Goal: Task Accomplishment & Management: Manage account settings

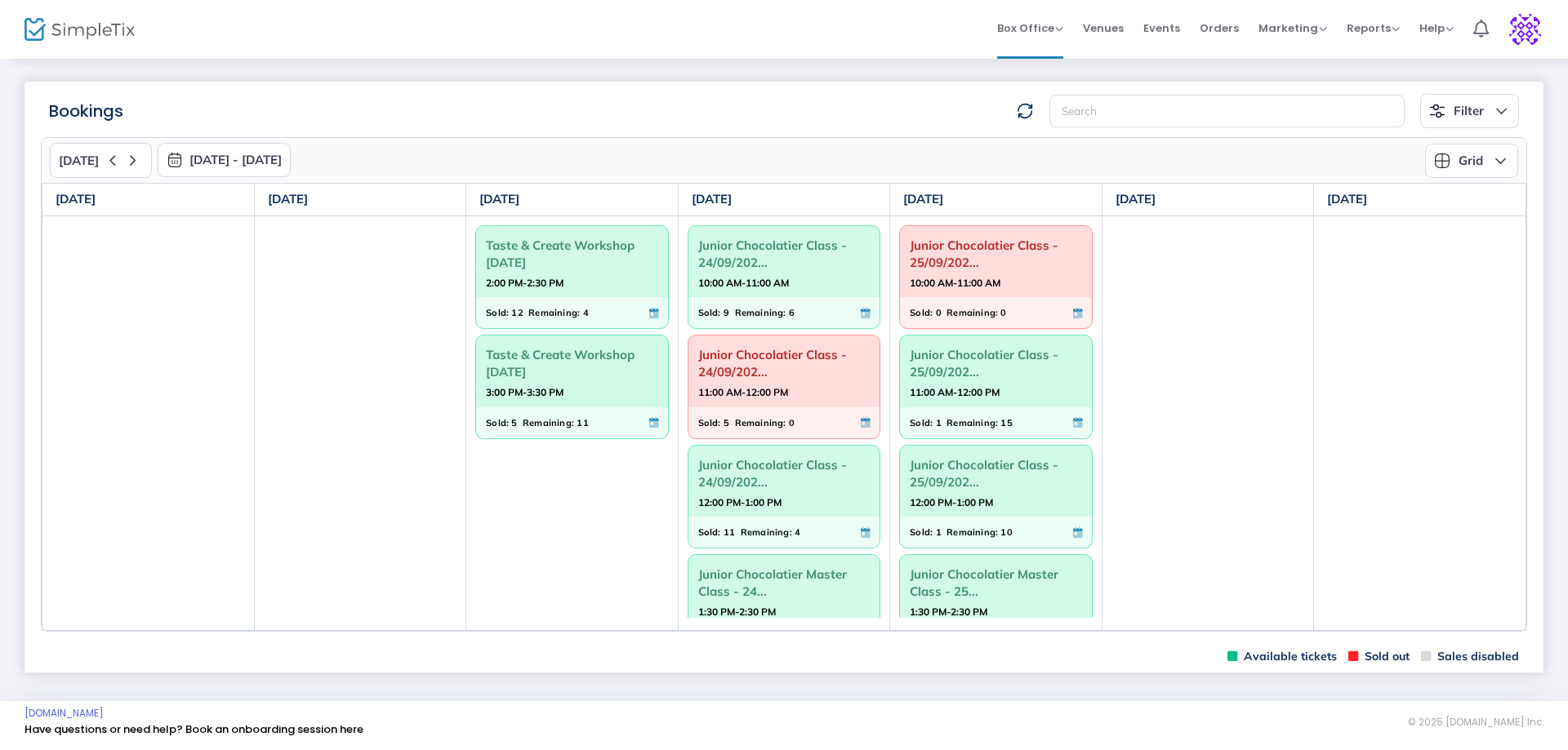
click at [514, 267] on span "Taste & Create Workshop [DATE]" at bounding box center [571, 254] width 172 height 43
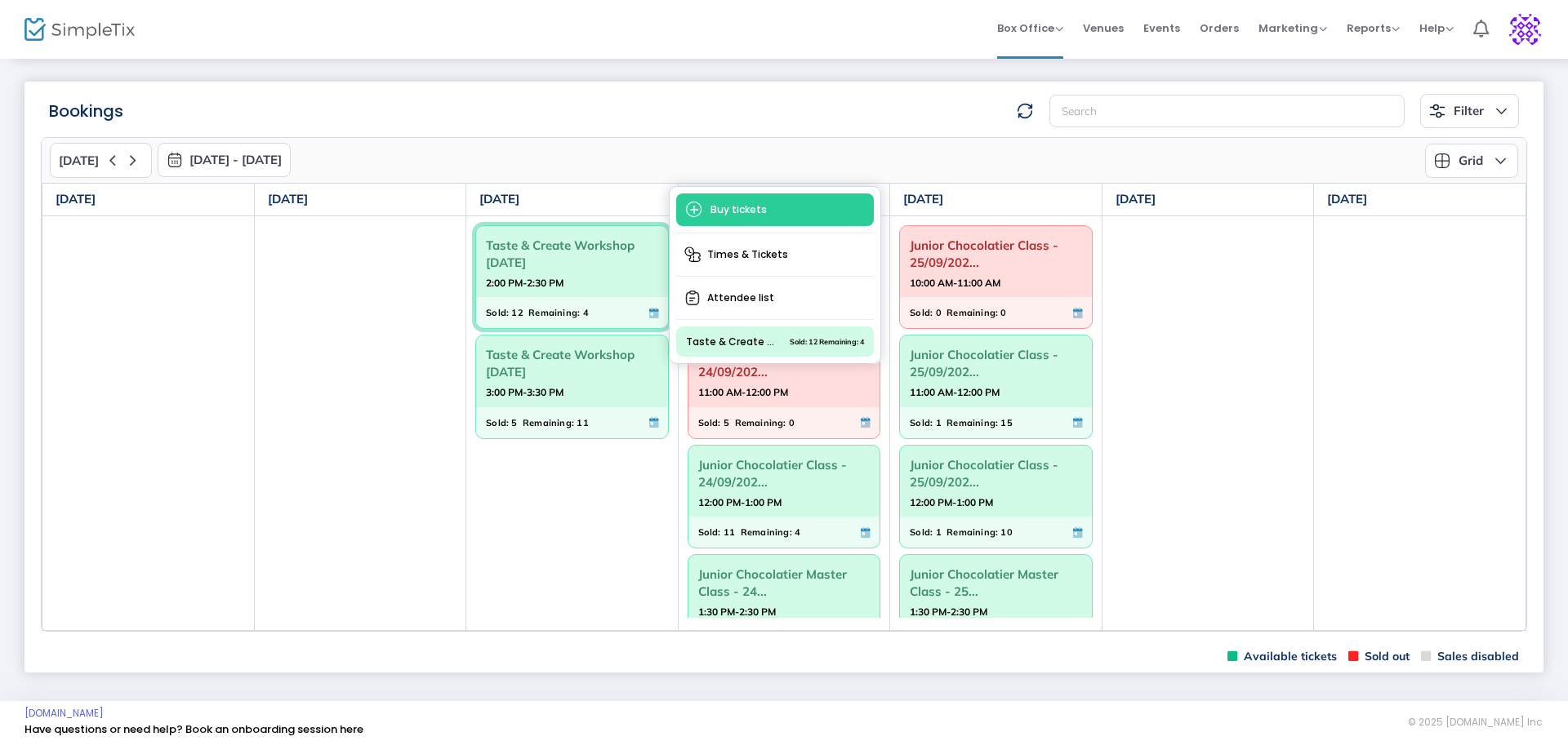
click at [557, 246] on span "Taste & Create Workshop [DATE]" at bounding box center [571, 254] width 172 height 43
click at [557, 244] on span "Taste & Create Workshop [DATE]" at bounding box center [571, 254] width 172 height 43
drag, startPoint x: 729, startPoint y: 289, endPoint x: 681, endPoint y: 293, distance: 48.2
click at [729, 288] on span "Attendee list" at bounding box center [774, 298] width 198 height 30
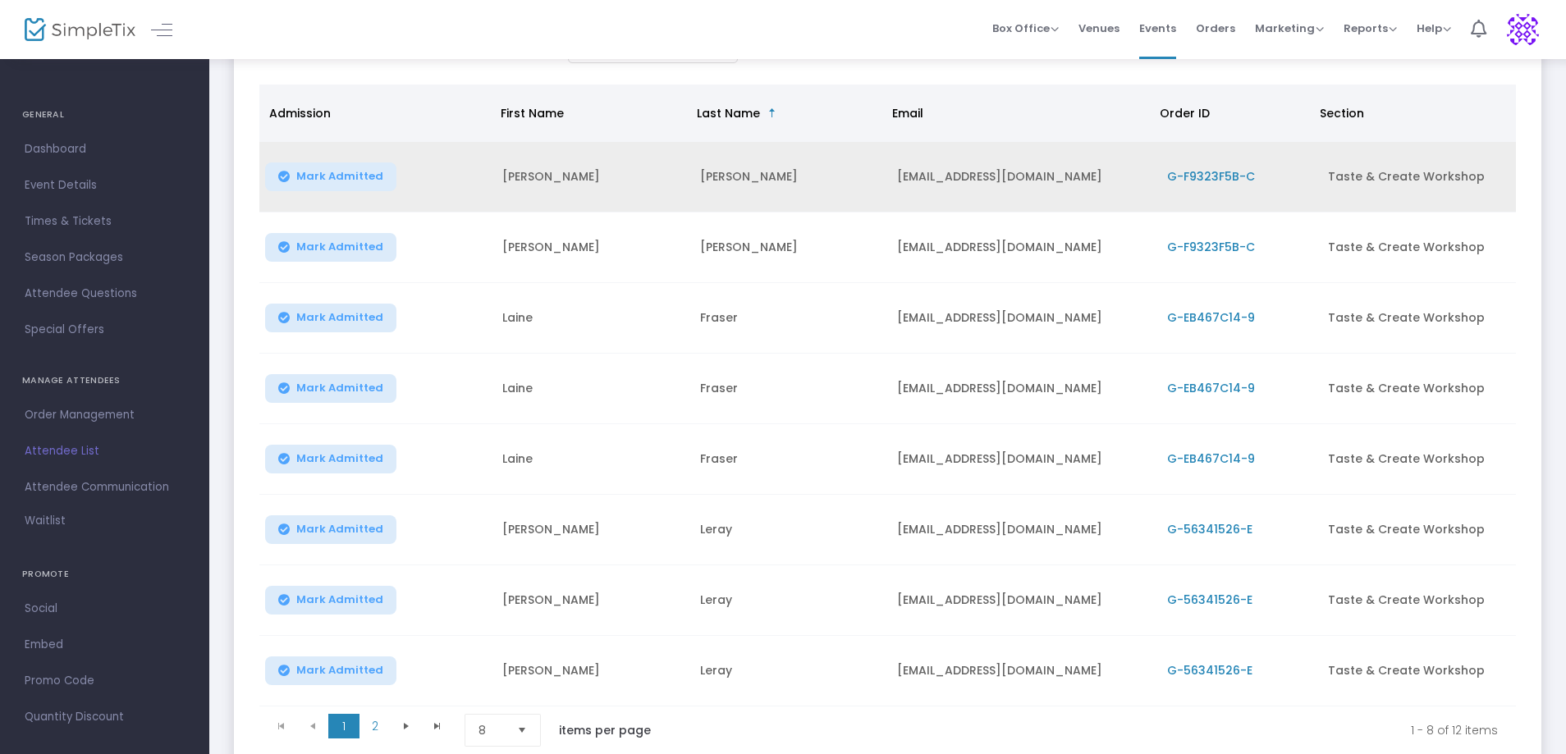
scroll to position [185, 0]
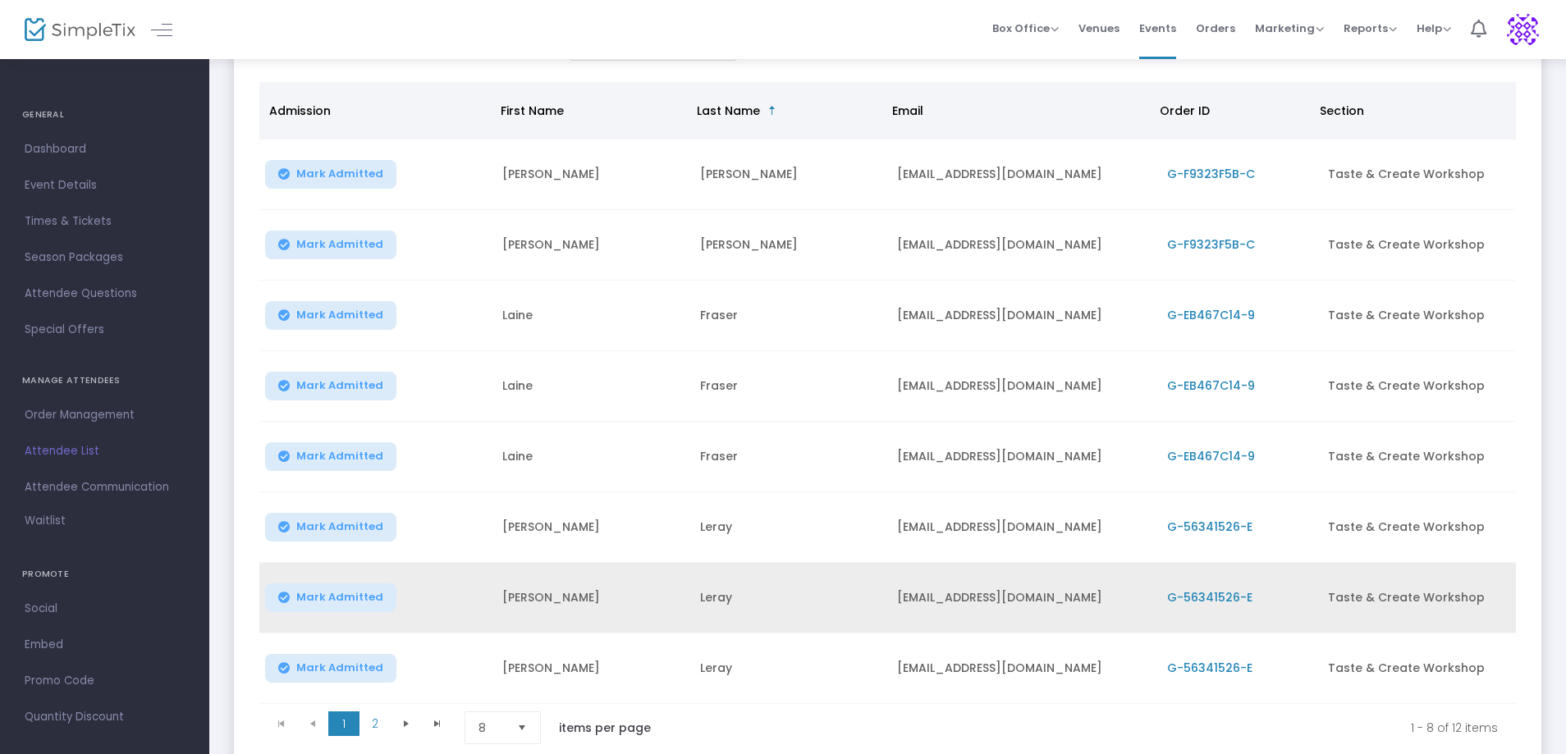
click at [1187, 600] on span "G-56341526-E" at bounding box center [1209, 597] width 85 height 16
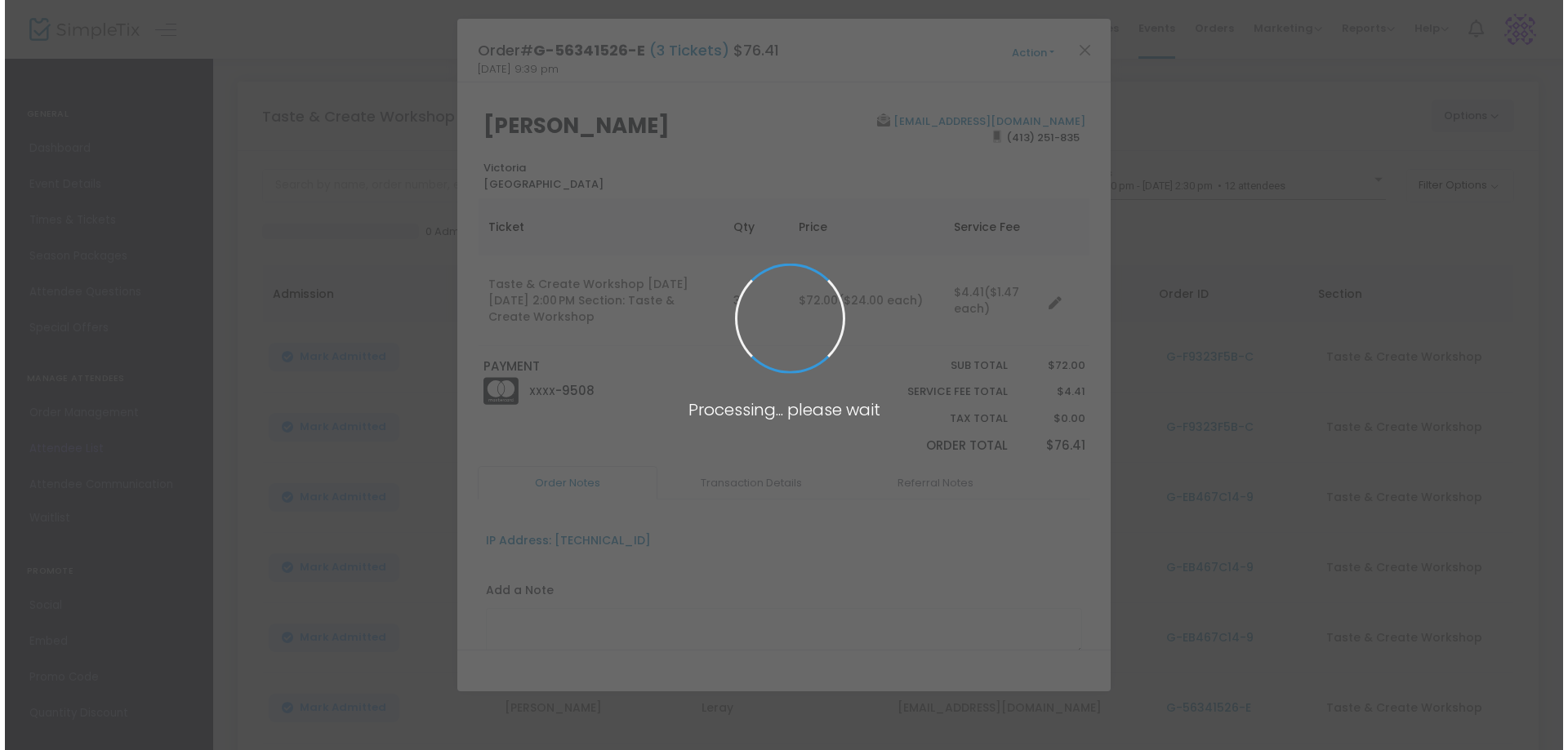
scroll to position [0, 0]
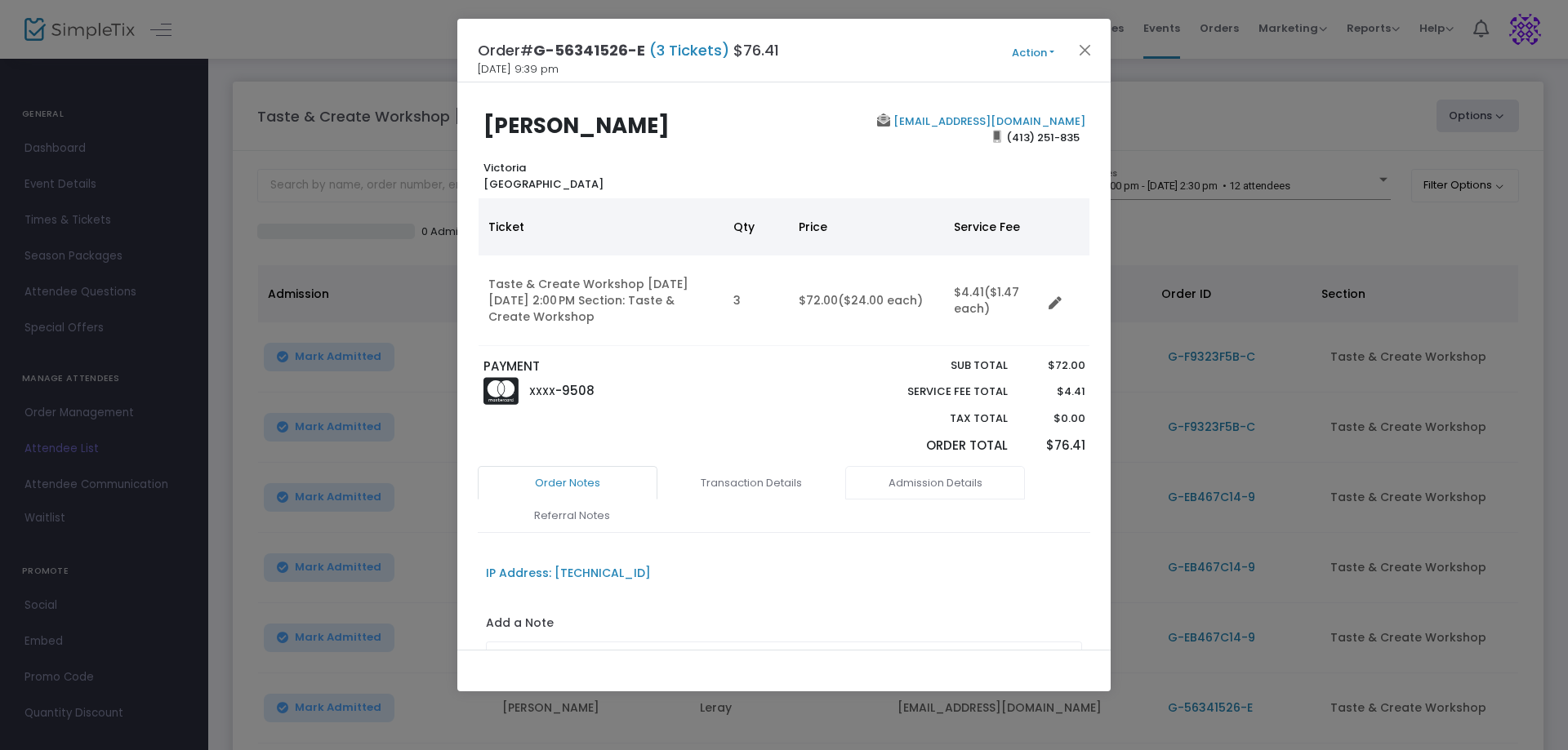
click at [907, 485] on link "Admission Details" at bounding box center [934, 483] width 180 height 34
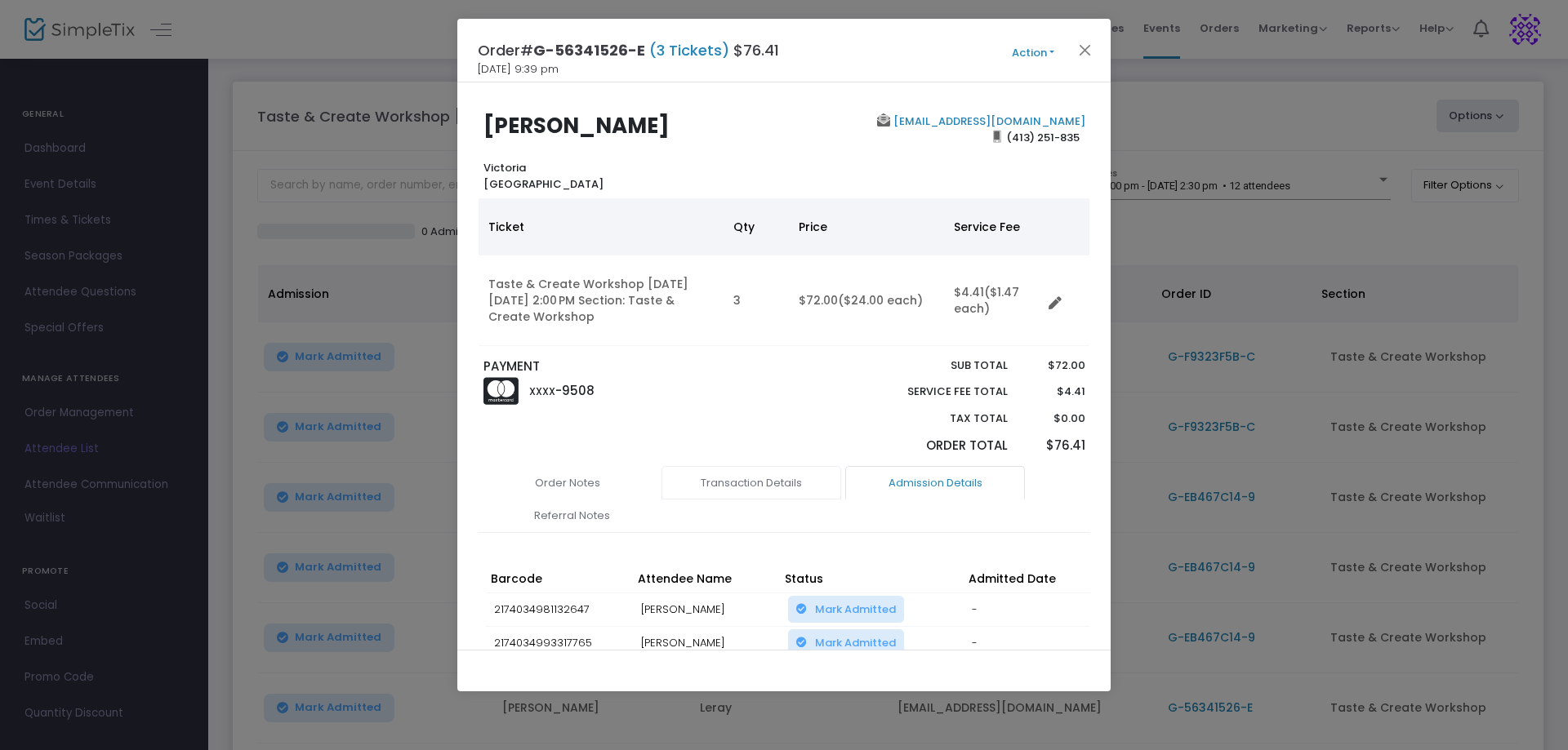
click at [785, 484] on link "Transaction Details" at bounding box center [751, 483] width 180 height 34
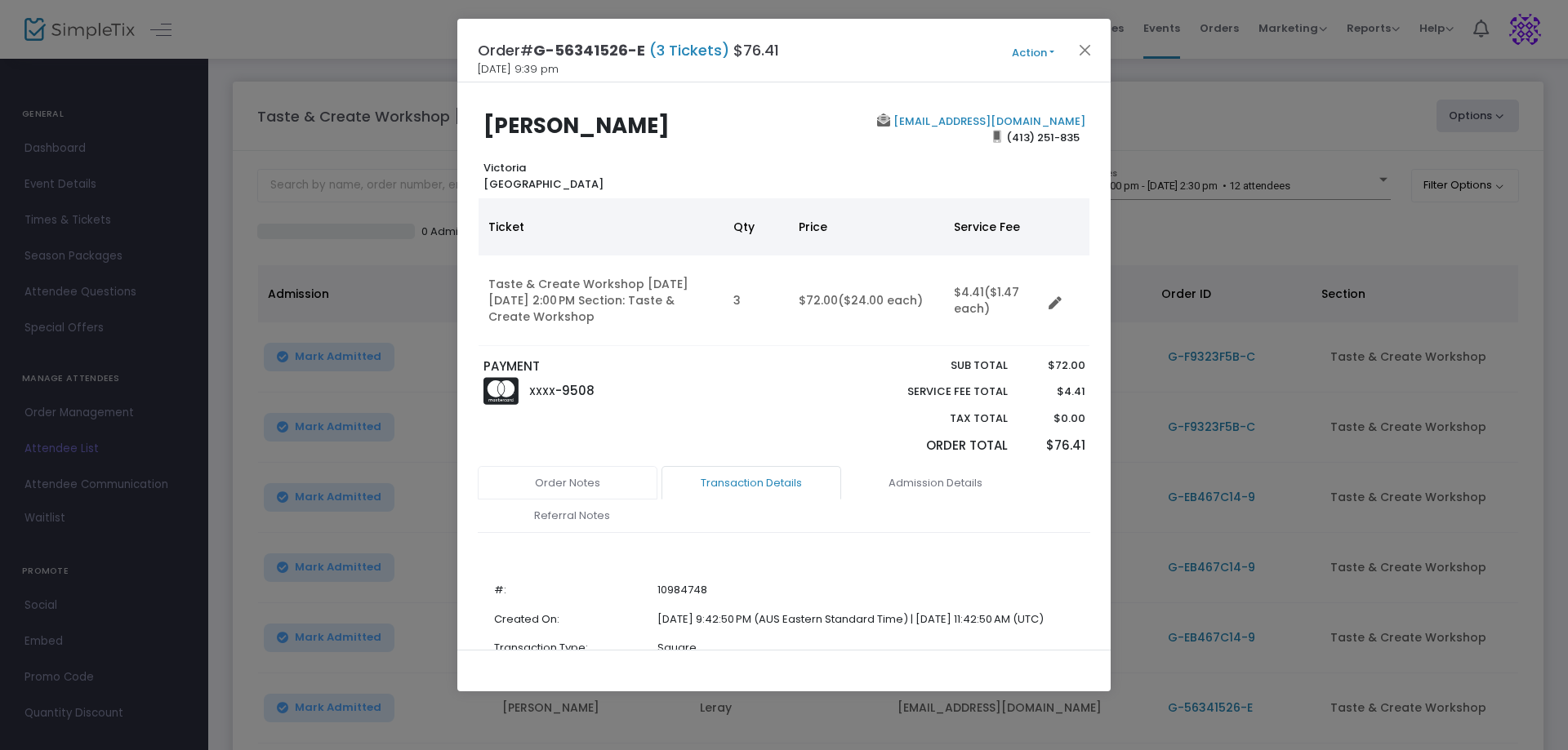
click at [582, 480] on link "Order Notes" at bounding box center [567, 483] width 180 height 34
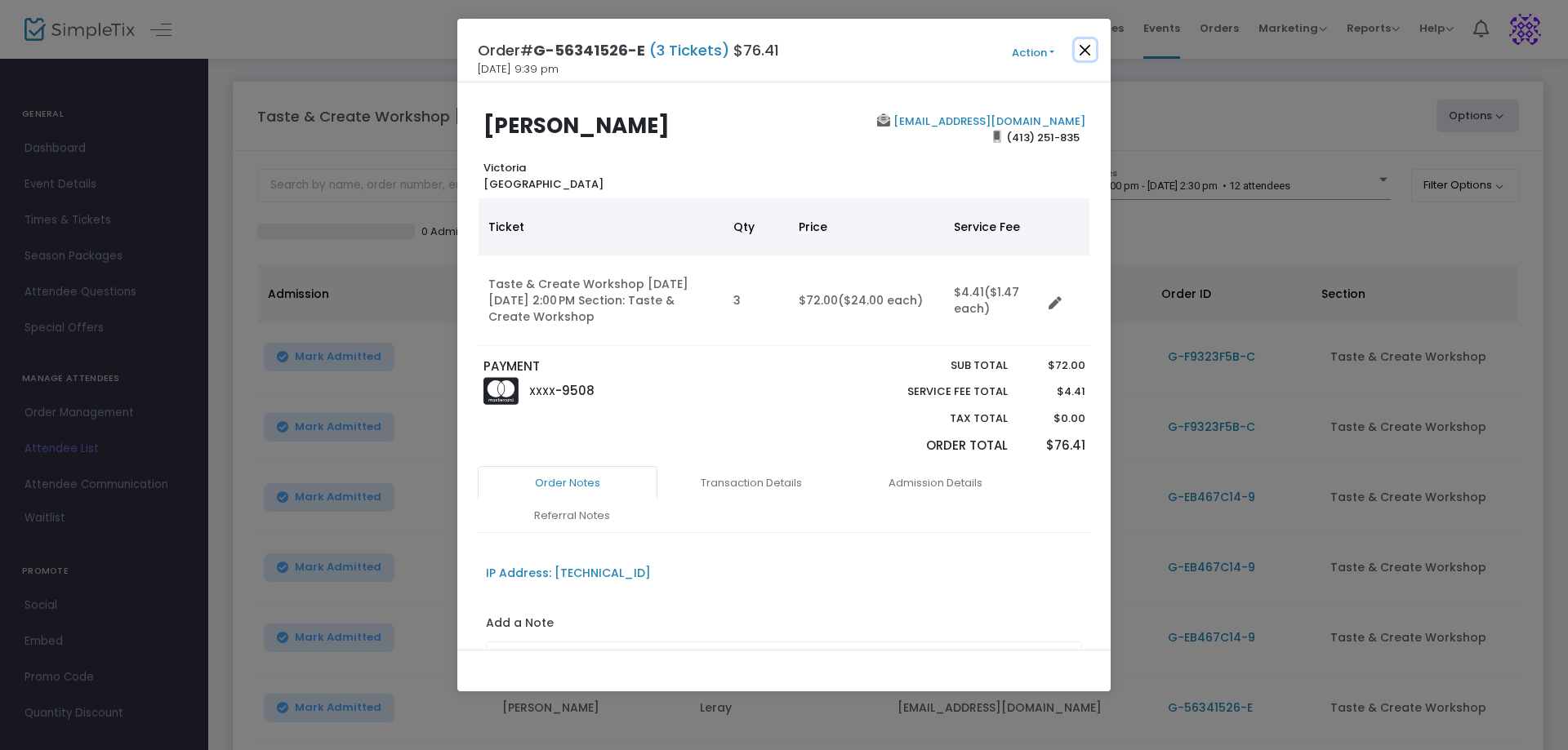
click at [1076, 51] on button "Close" at bounding box center [1084, 49] width 21 height 21
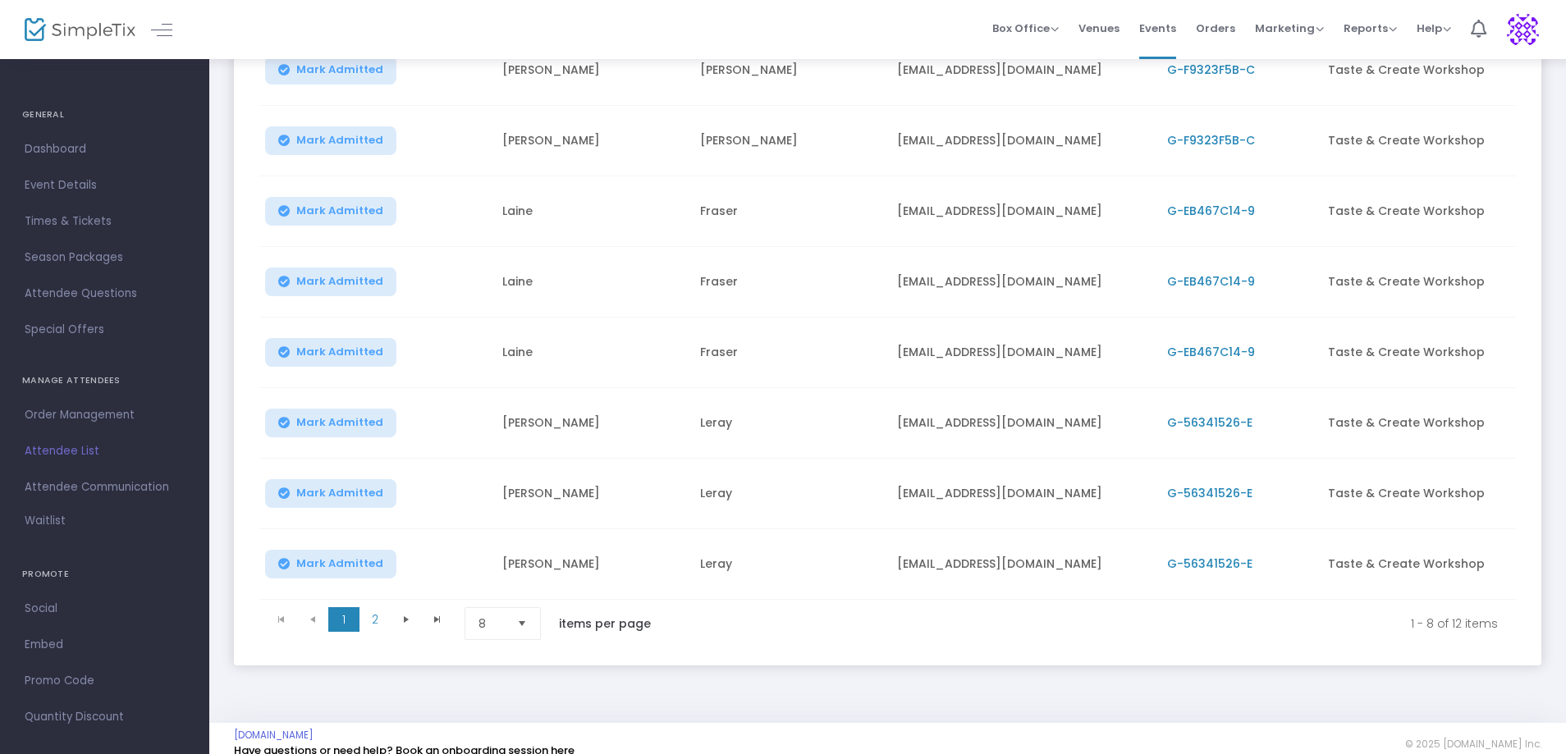
scroll to position [313, 0]
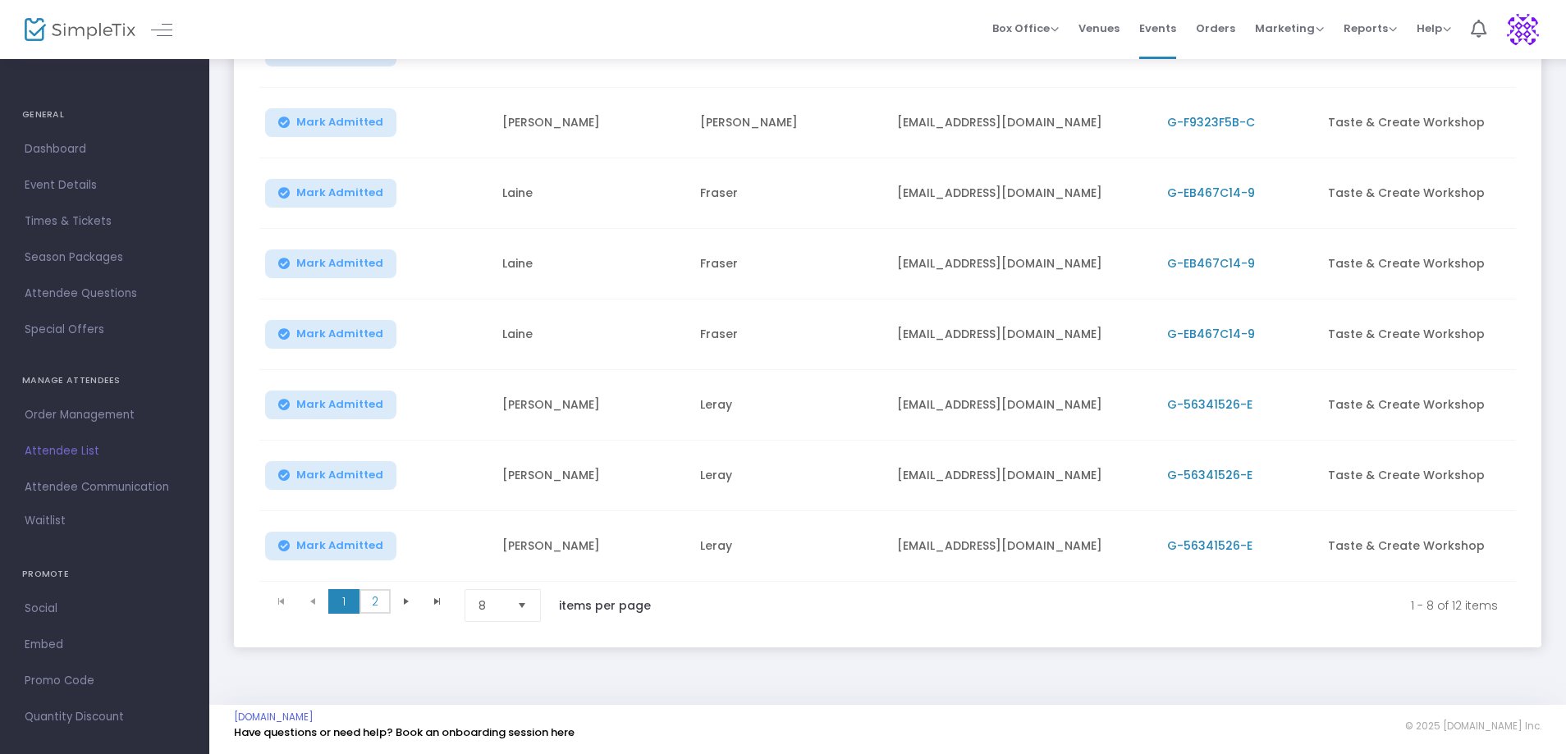
click at [373, 597] on span "2" at bounding box center [374, 601] width 31 height 25
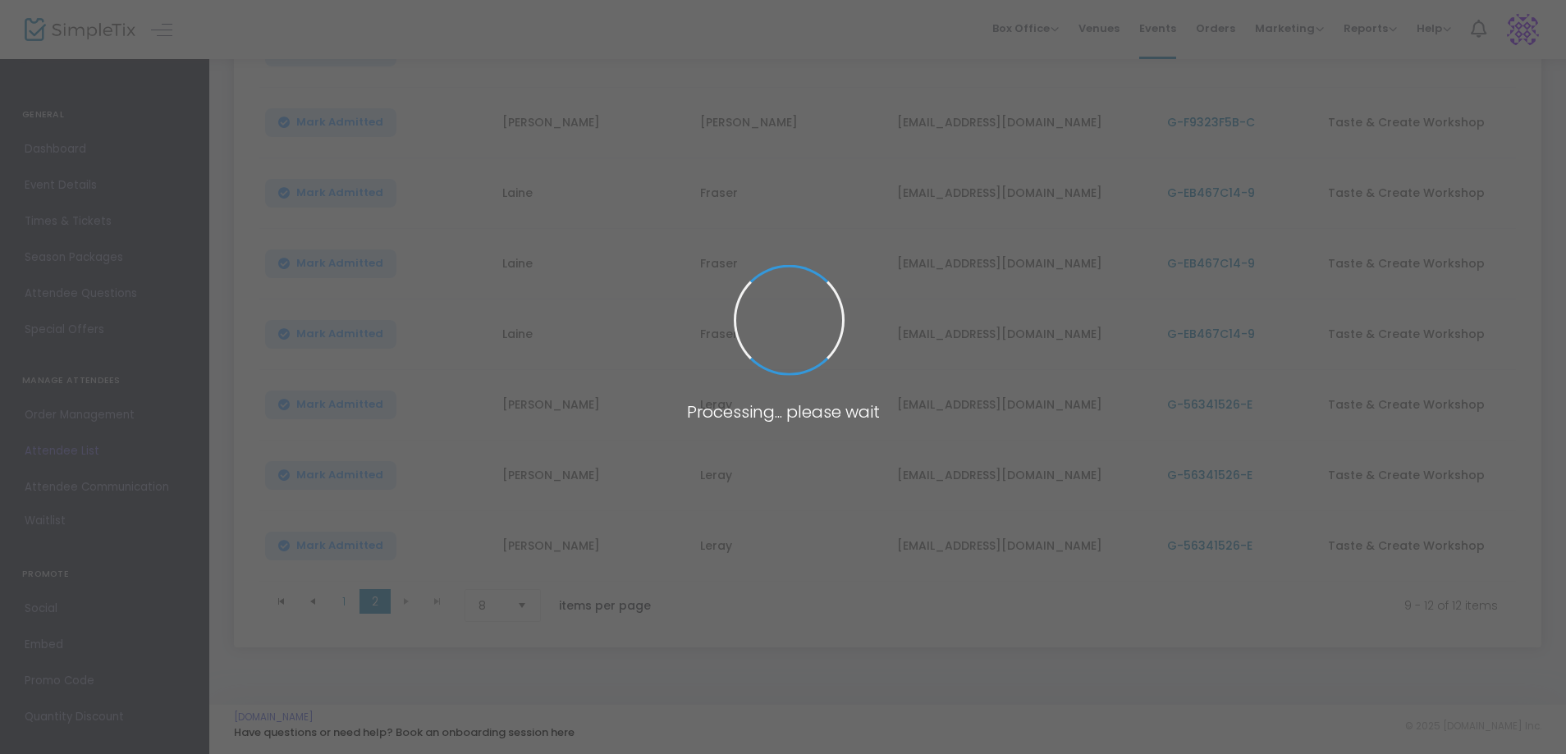
scroll to position [30, 0]
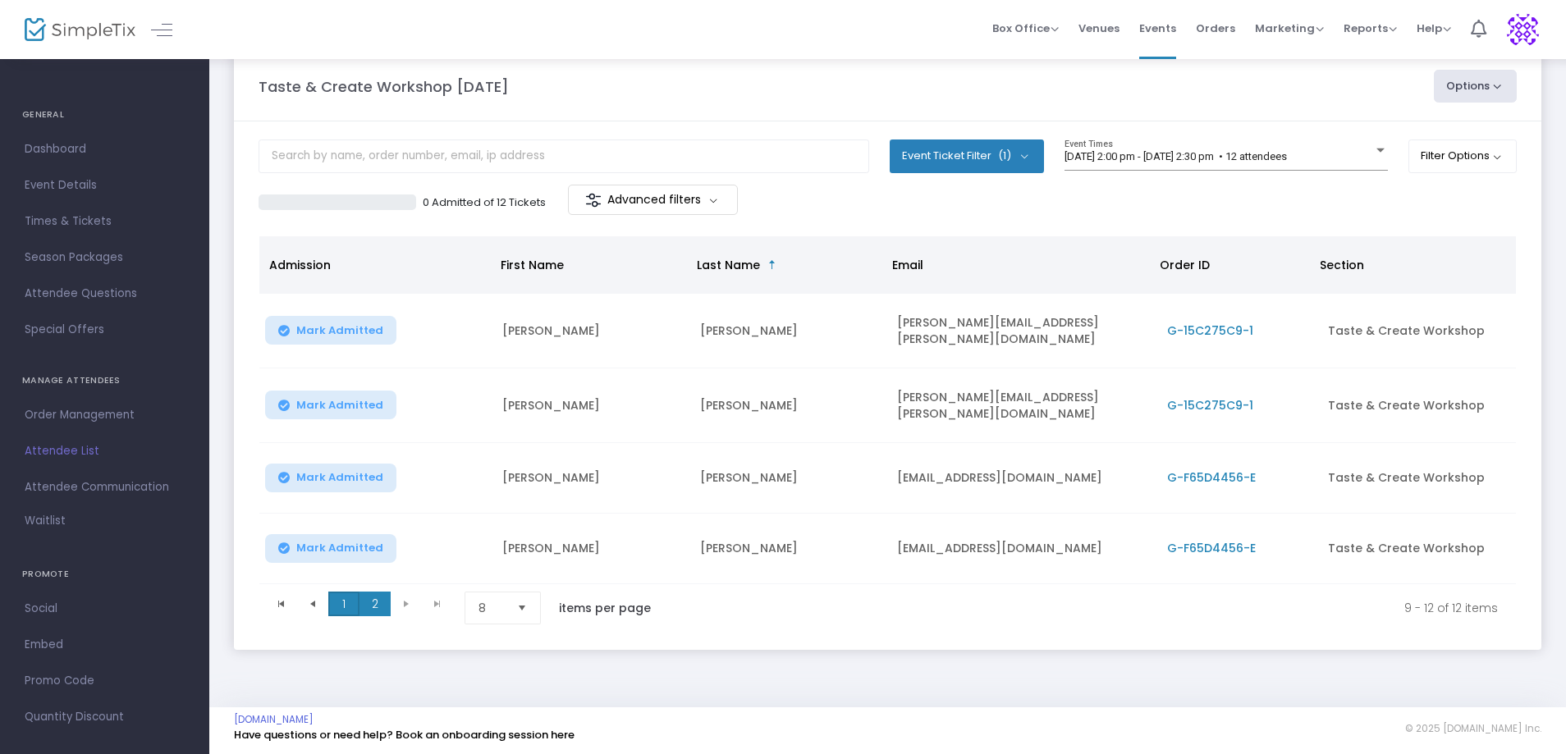
click at [341, 595] on span "1" at bounding box center [343, 604] width 31 height 25
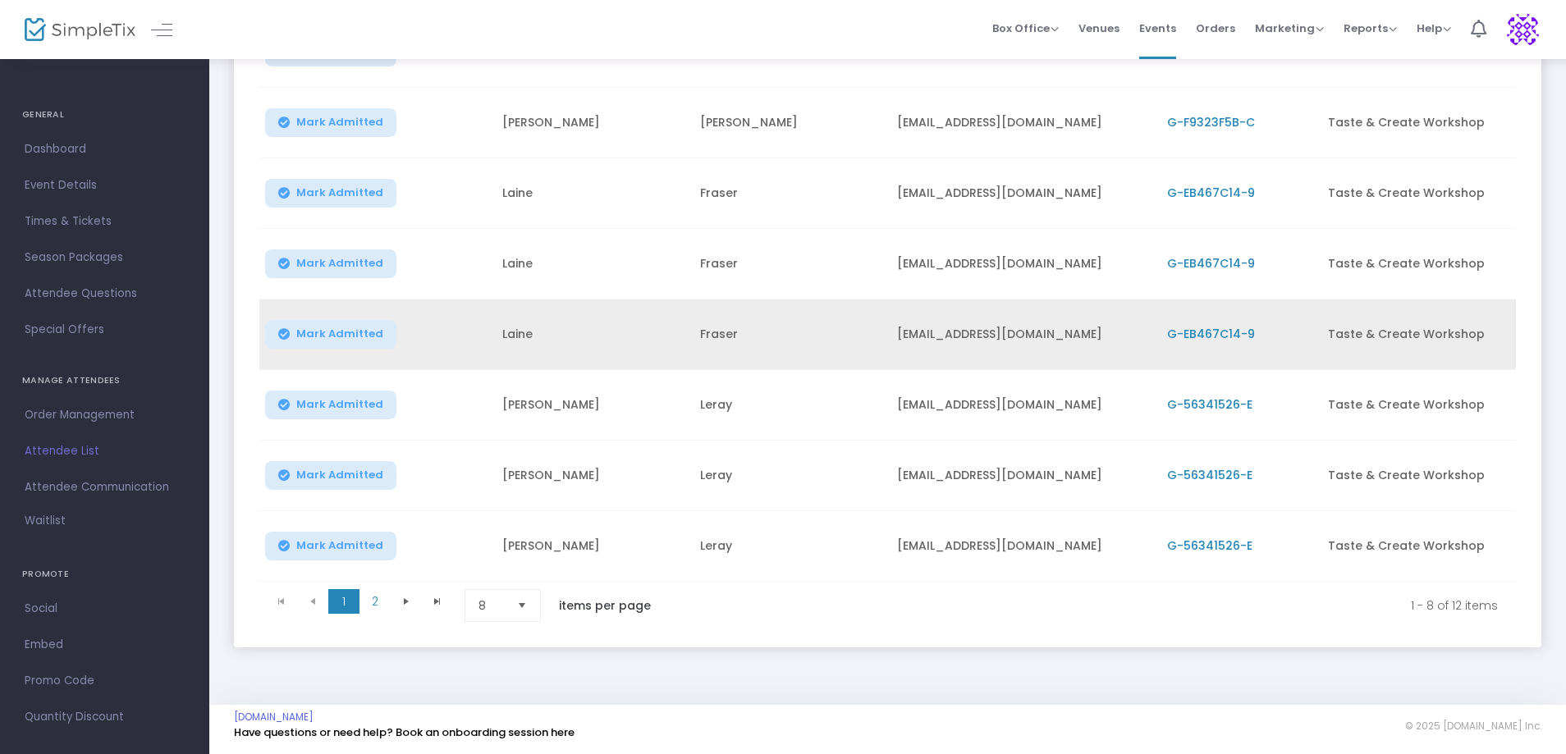
scroll to position [313, 0]
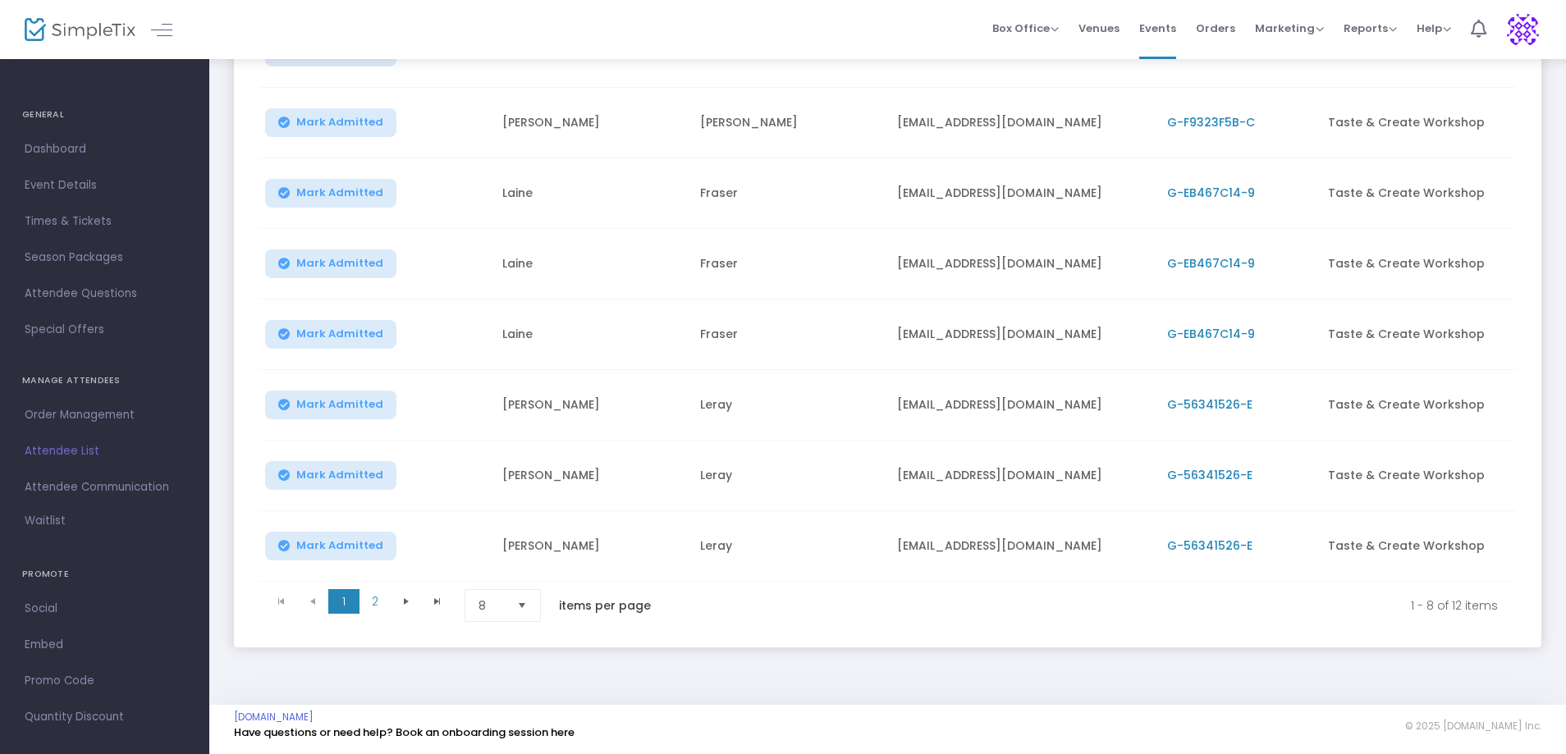
click at [1196, 538] on span "G-56341526-E" at bounding box center [1209, 546] width 85 height 16
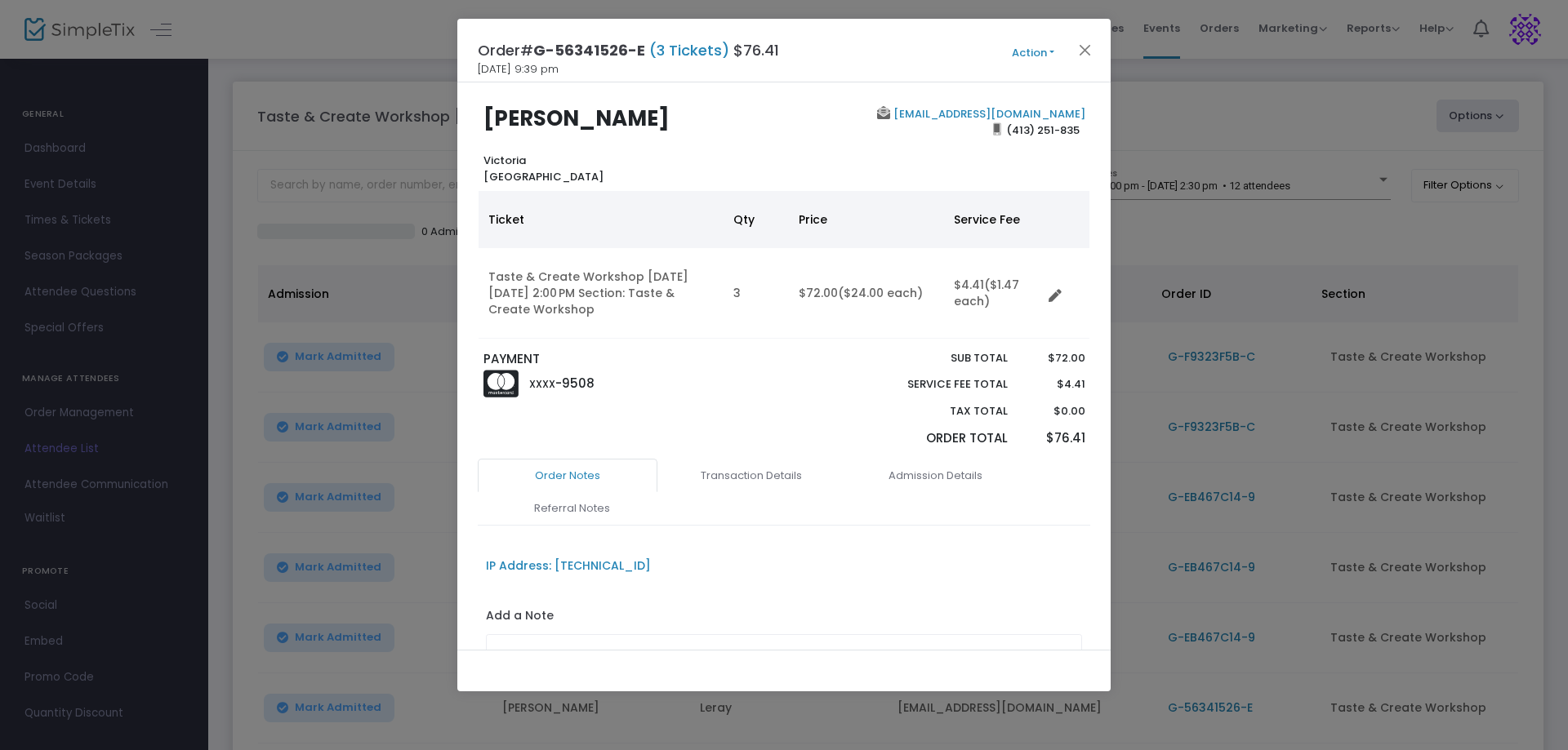
scroll to position [0, 0]
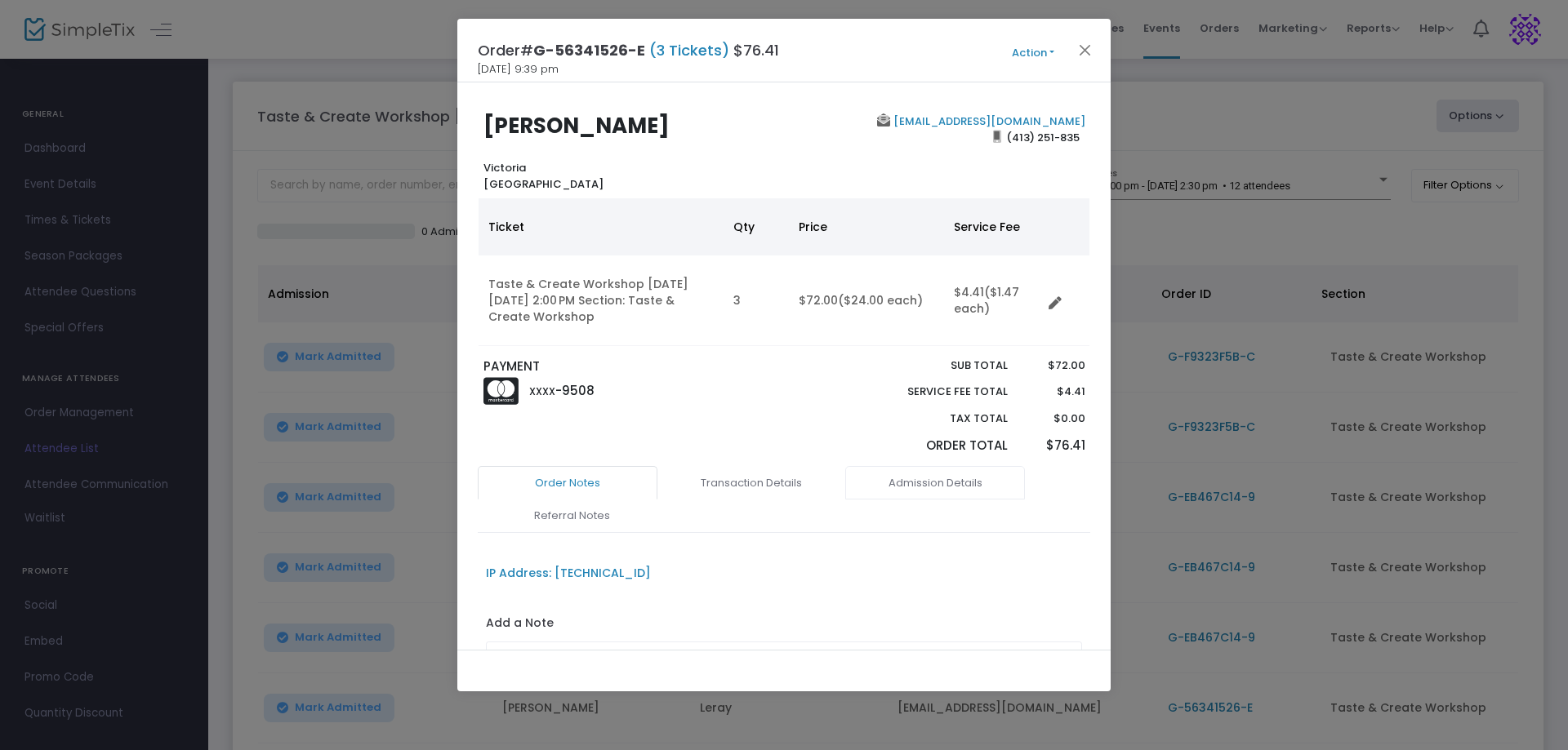
click at [920, 489] on link "Admission Details" at bounding box center [934, 483] width 180 height 34
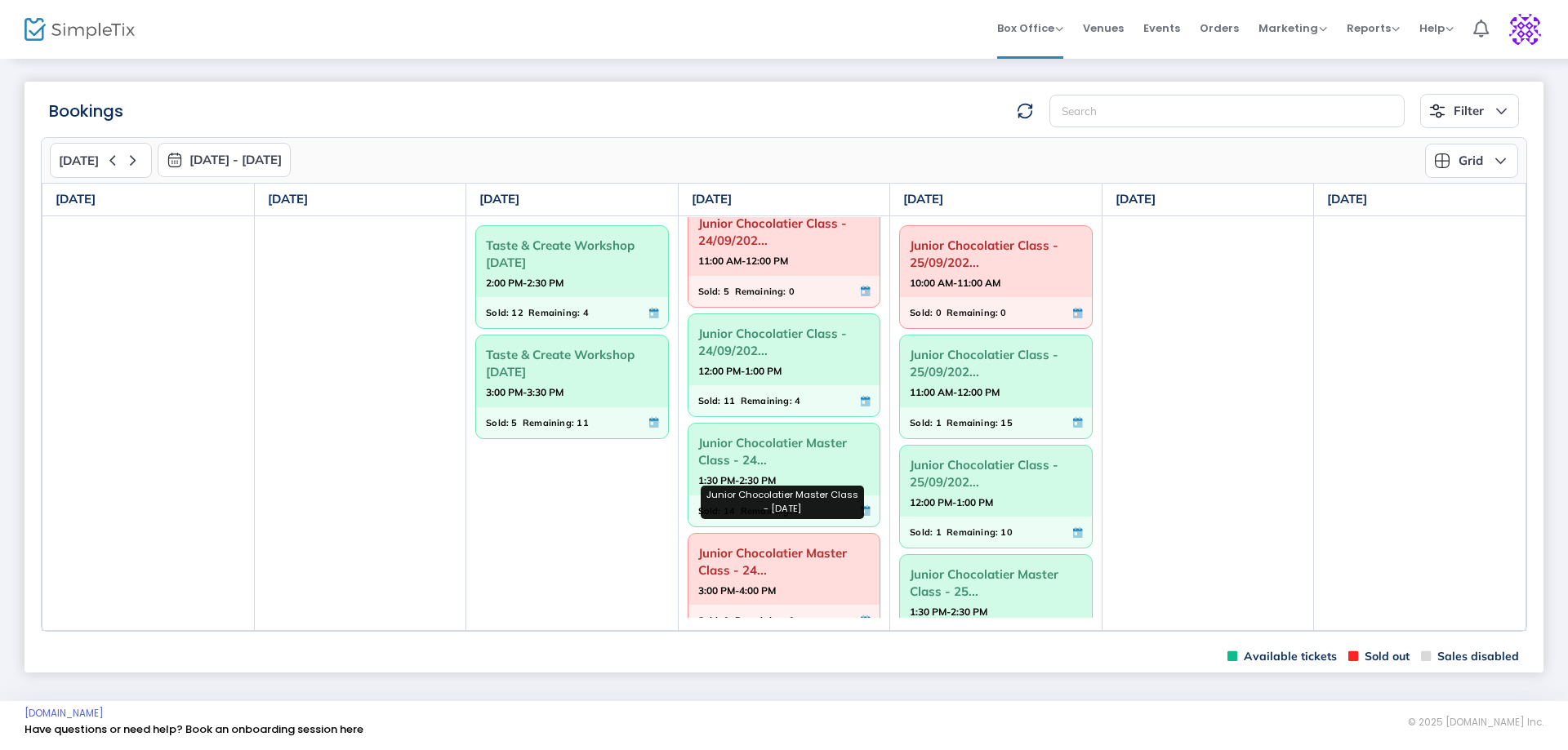
scroll to position [158, 0]
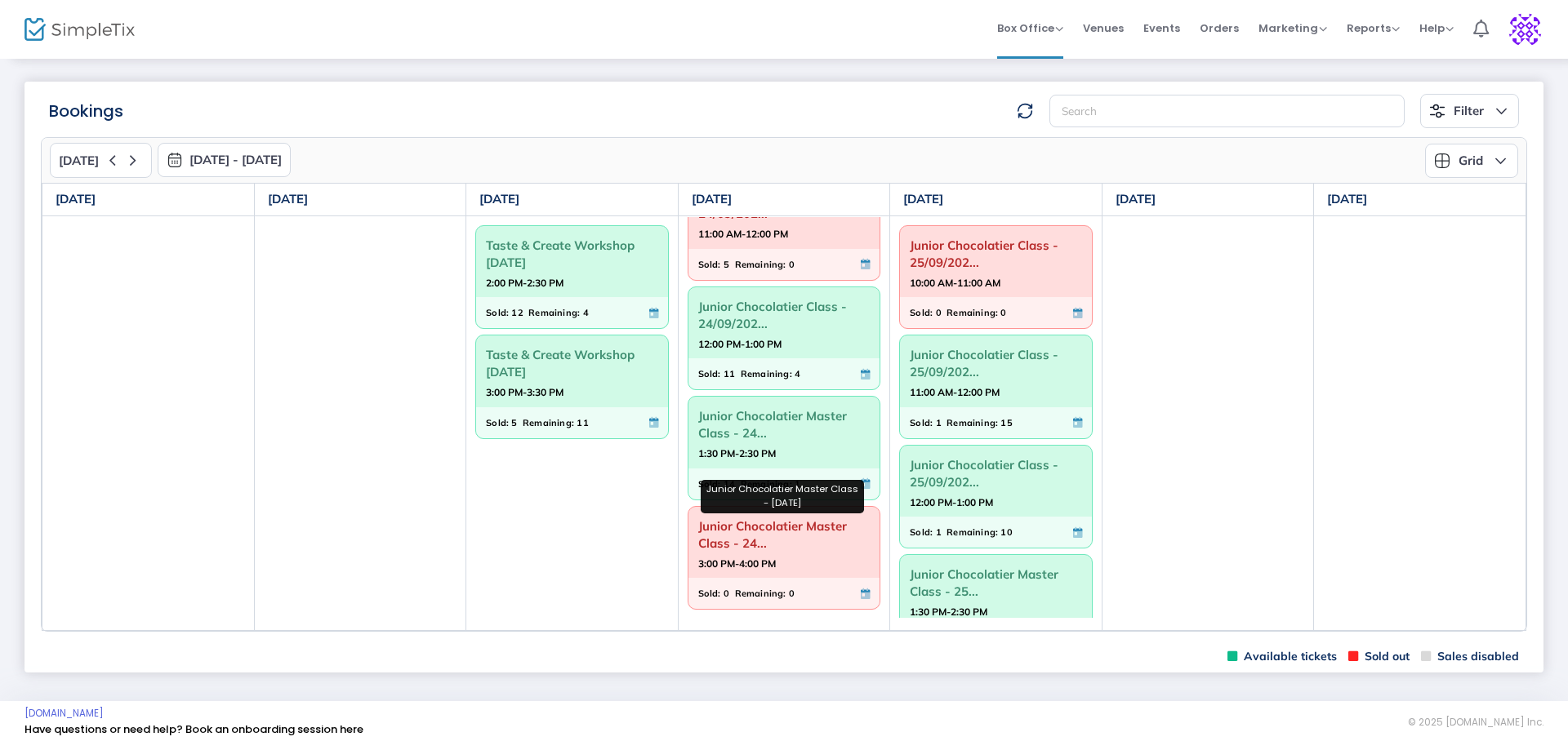
click at [758, 528] on span "Junior Chocolatier Master Class - 24..." at bounding box center [784, 534] width 172 height 43
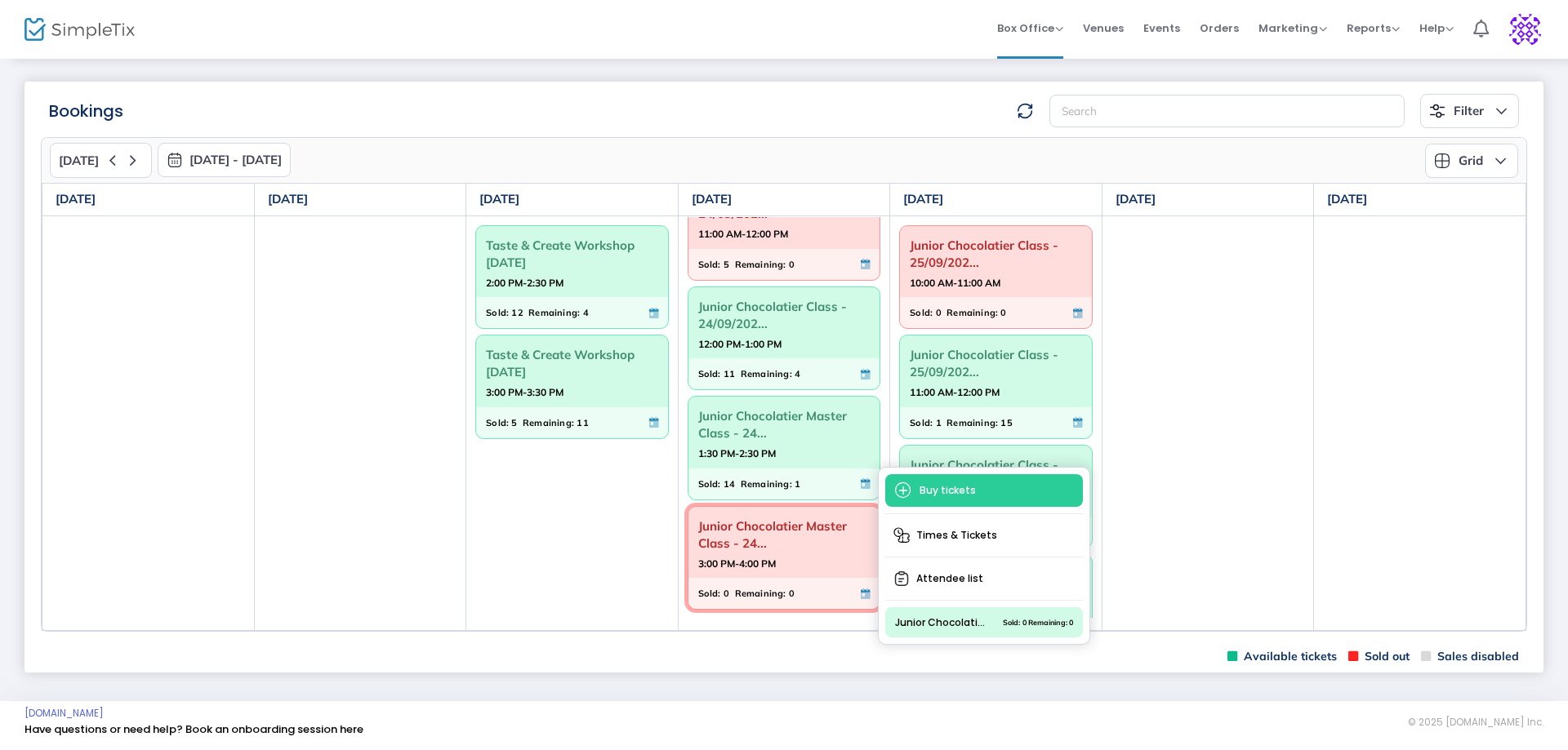
click at [956, 536] on span "Times & Tickets" at bounding box center [984, 536] width 198 height 30
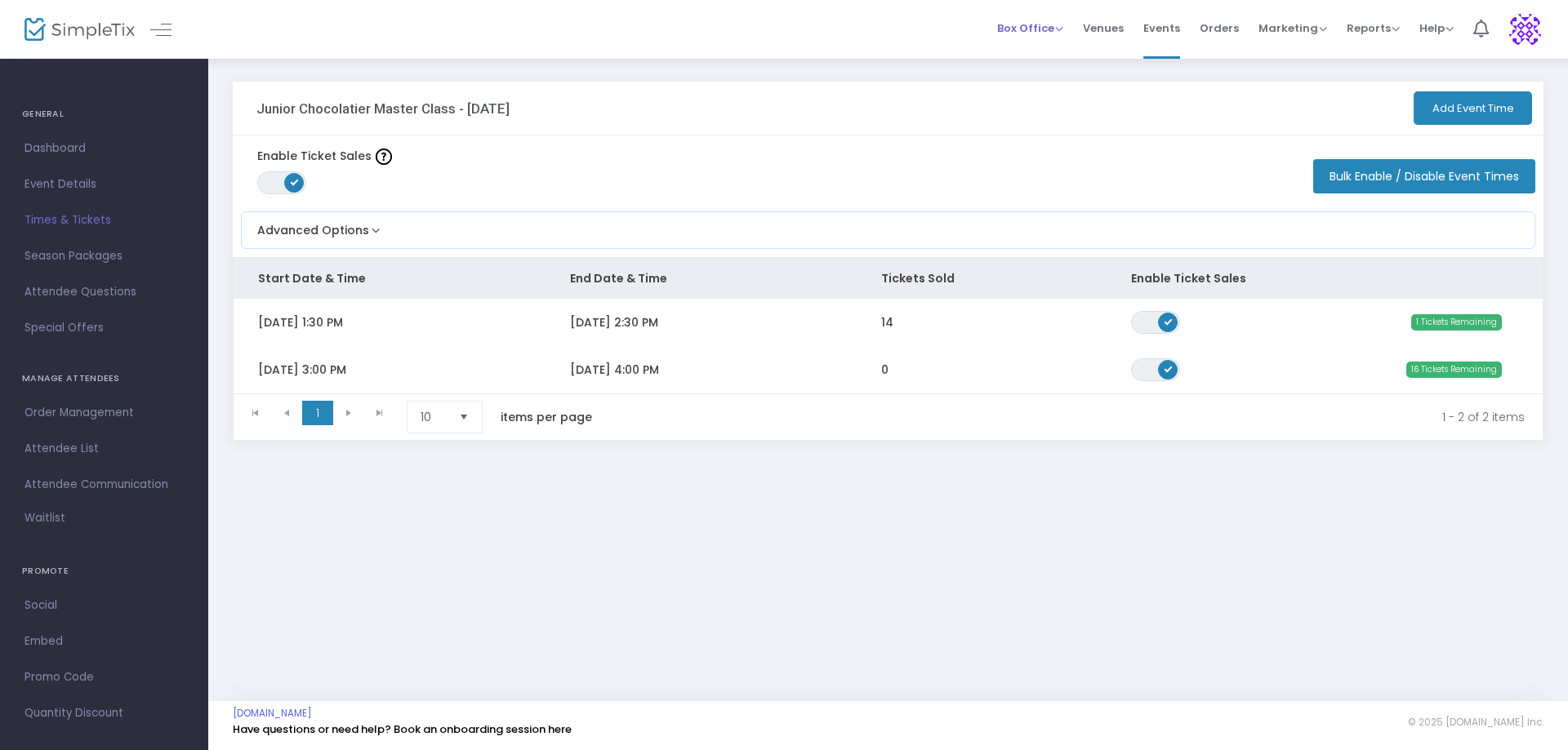
click at [1050, 31] on span "Box Office" at bounding box center [1030, 29] width 66 height 16
click at [1038, 83] on li "Bookings" at bounding box center [1055, 87] width 116 height 32
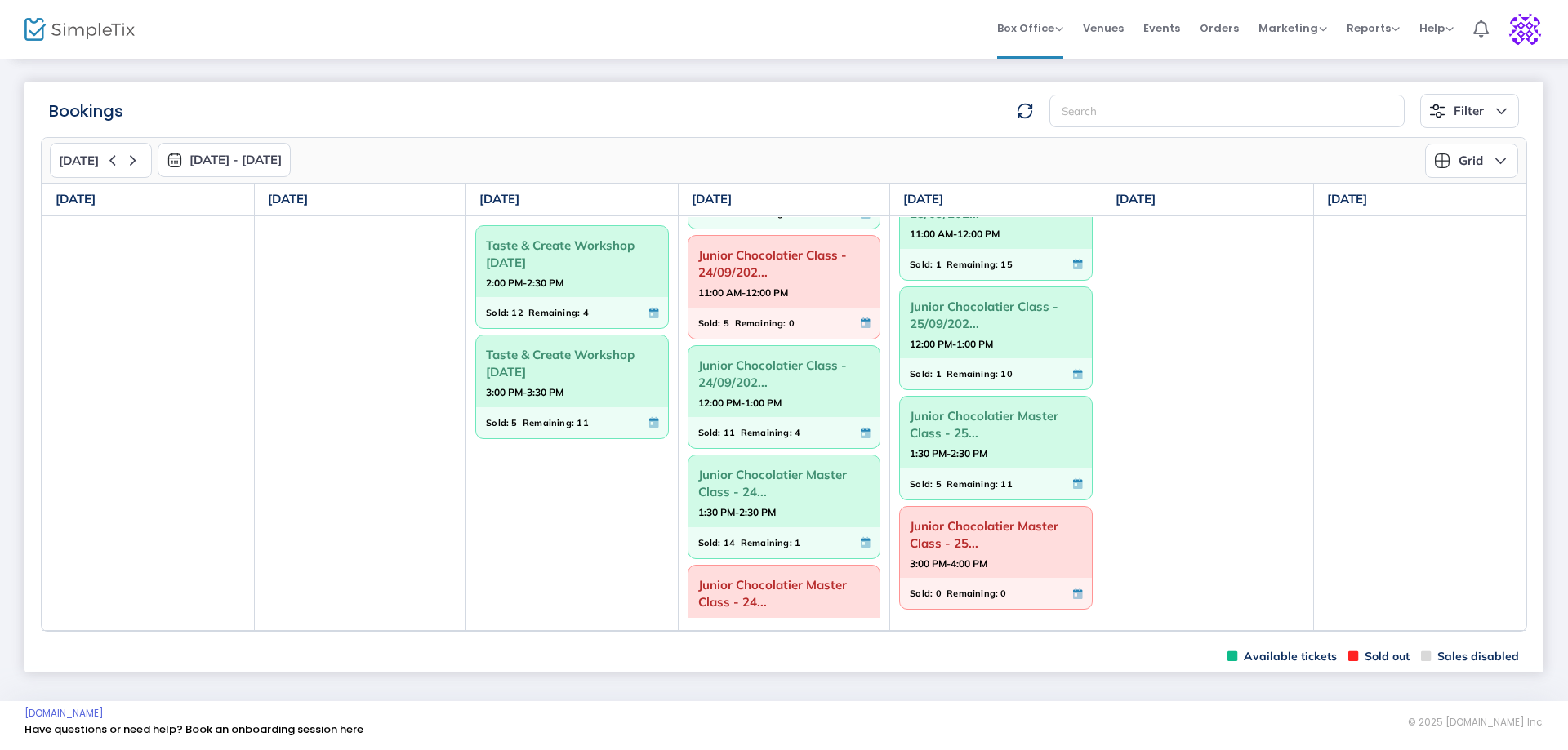
scroll to position [97, 0]
click at [732, 587] on span "Junior Chocolatier Master Class - 24..." at bounding box center [784, 596] width 172 height 43
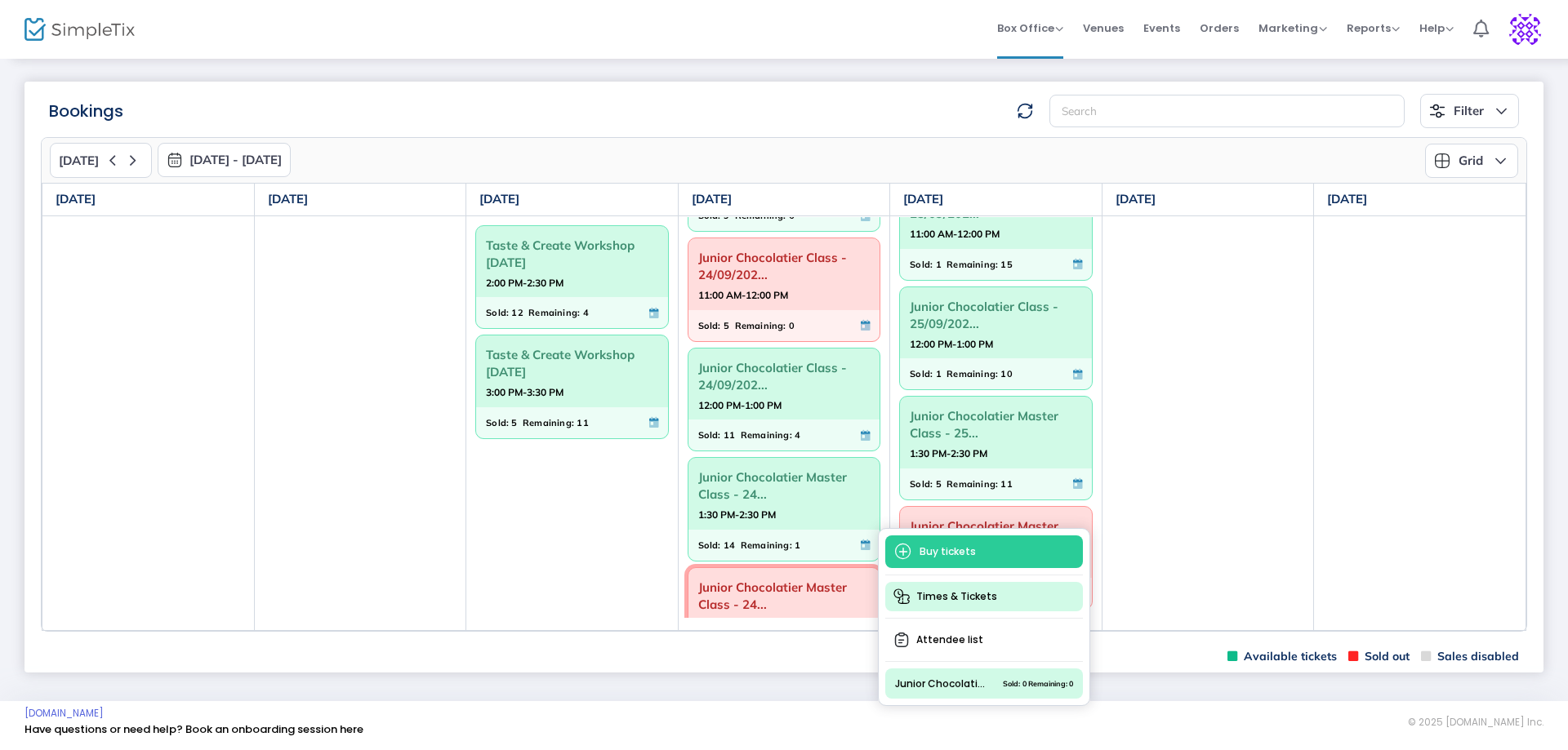
click at [952, 590] on span "Times & Tickets" at bounding box center [984, 597] width 198 height 30
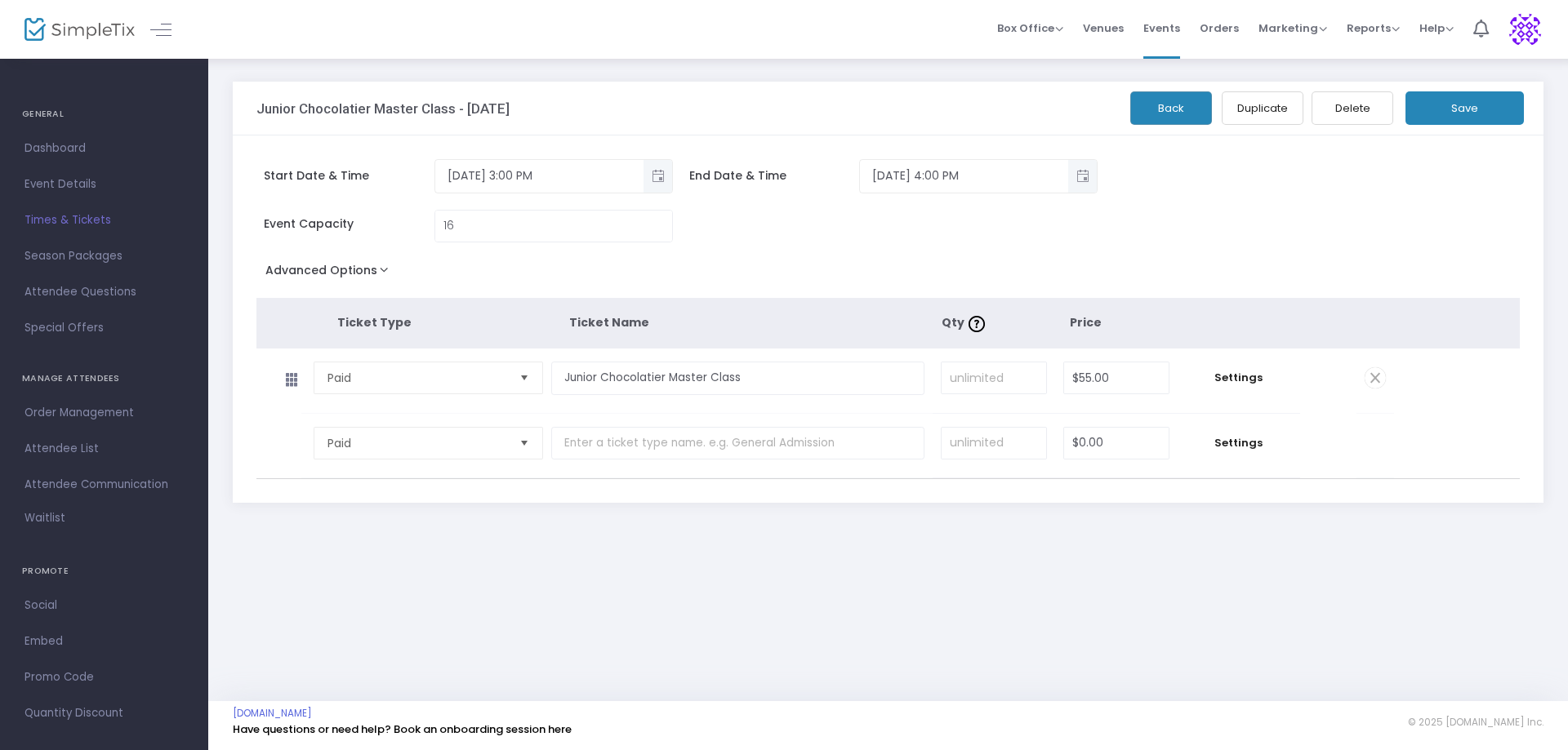
drag, startPoint x: 1463, startPoint y: 99, endPoint x: 1362, endPoint y: 89, distance: 101.5
click at [1461, 94] on button "Save" at bounding box center [1464, 108] width 118 height 34
click at [870, 716] on button "button" at bounding box center [855, 716] width 43 height 26
click at [1047, 26] on span "Box Office" at bounding box center [1030, 29] width 66 height 16
click at [1021, 87] on li "Bookings" at bounding box center [1055, 87] width 116 height 32
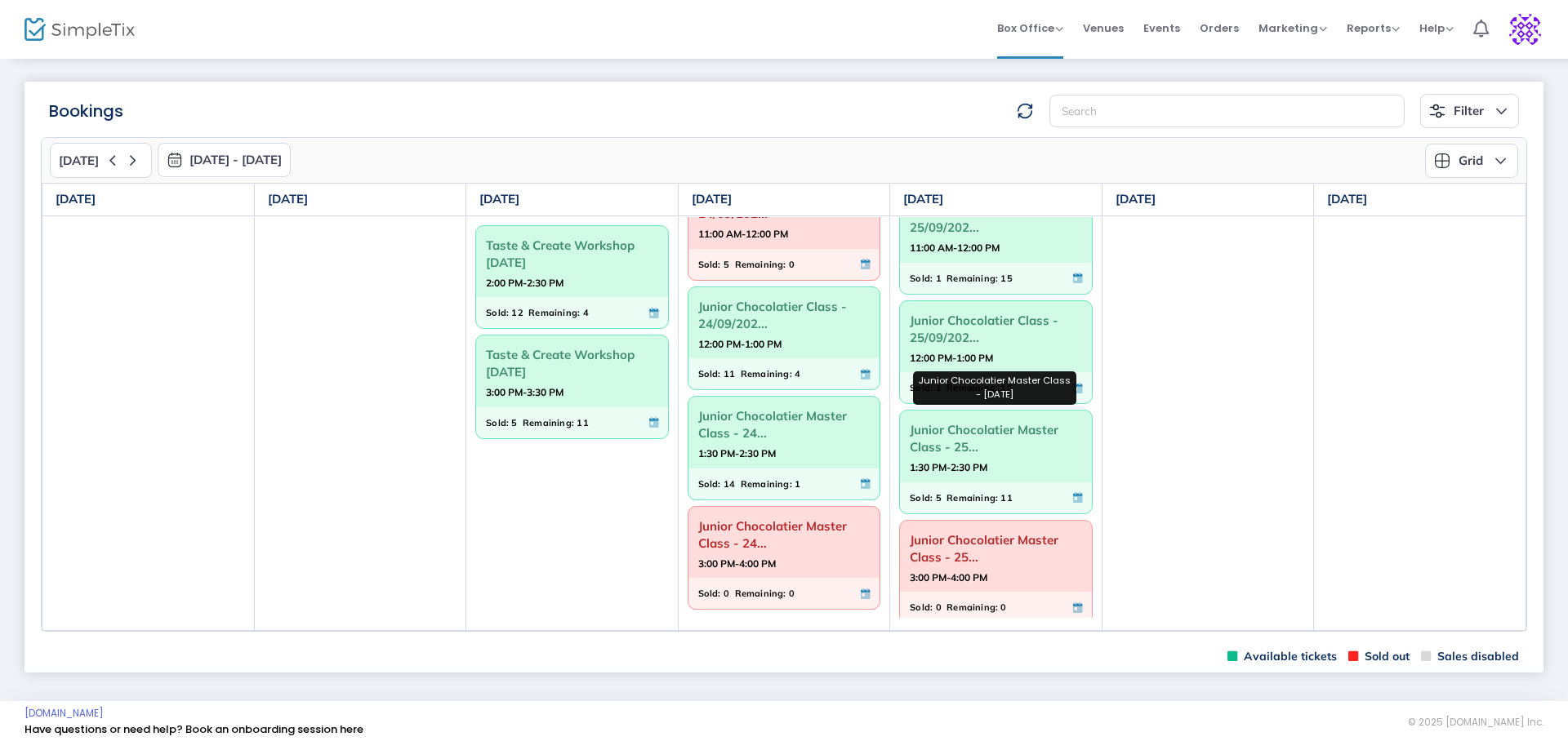
scroll to position [158, 0]
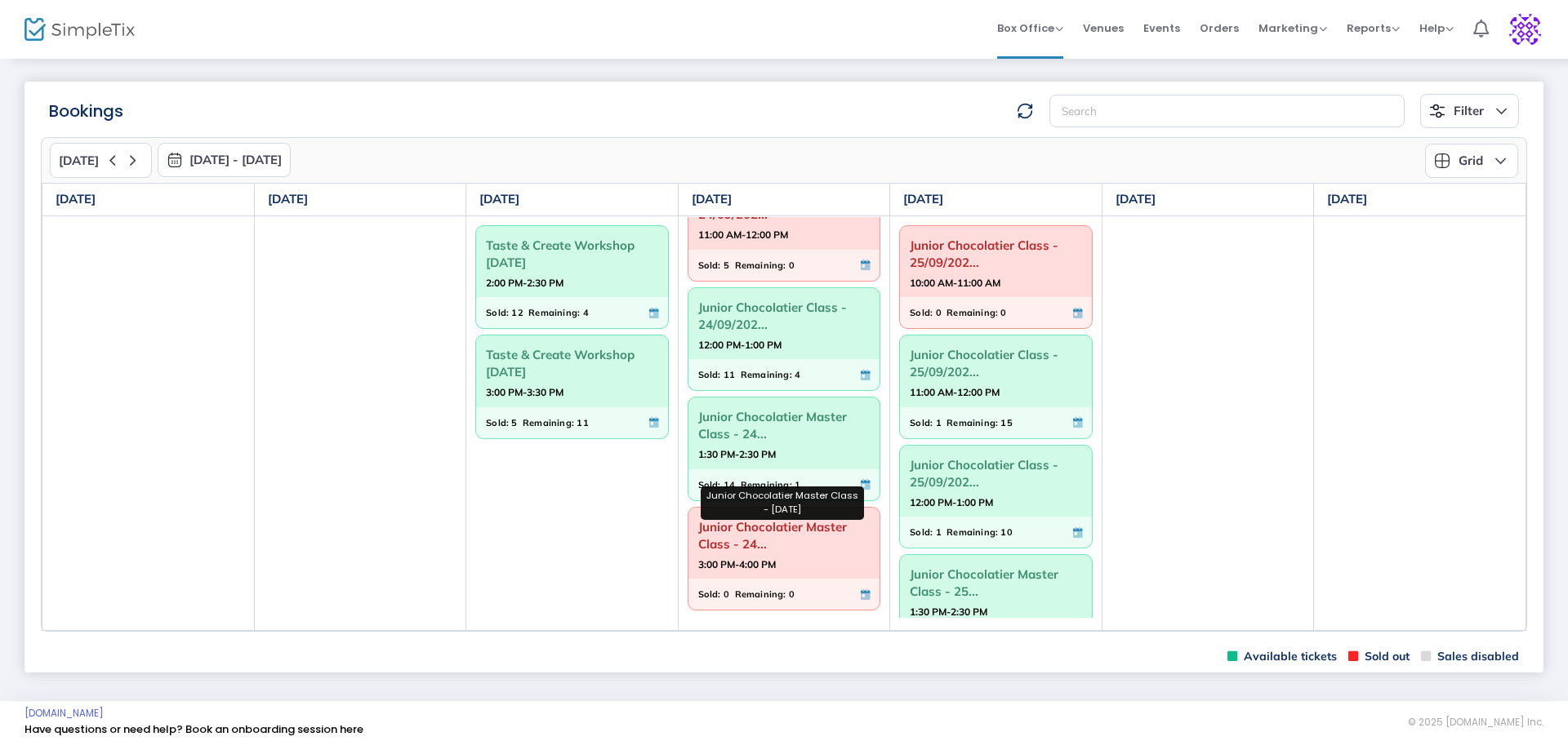
scroll to position [158, 0]
click at [737, 530] on span "Junior Chocolatier Master Class - 24..." at bounding box center [784, 534] width 172 height 43
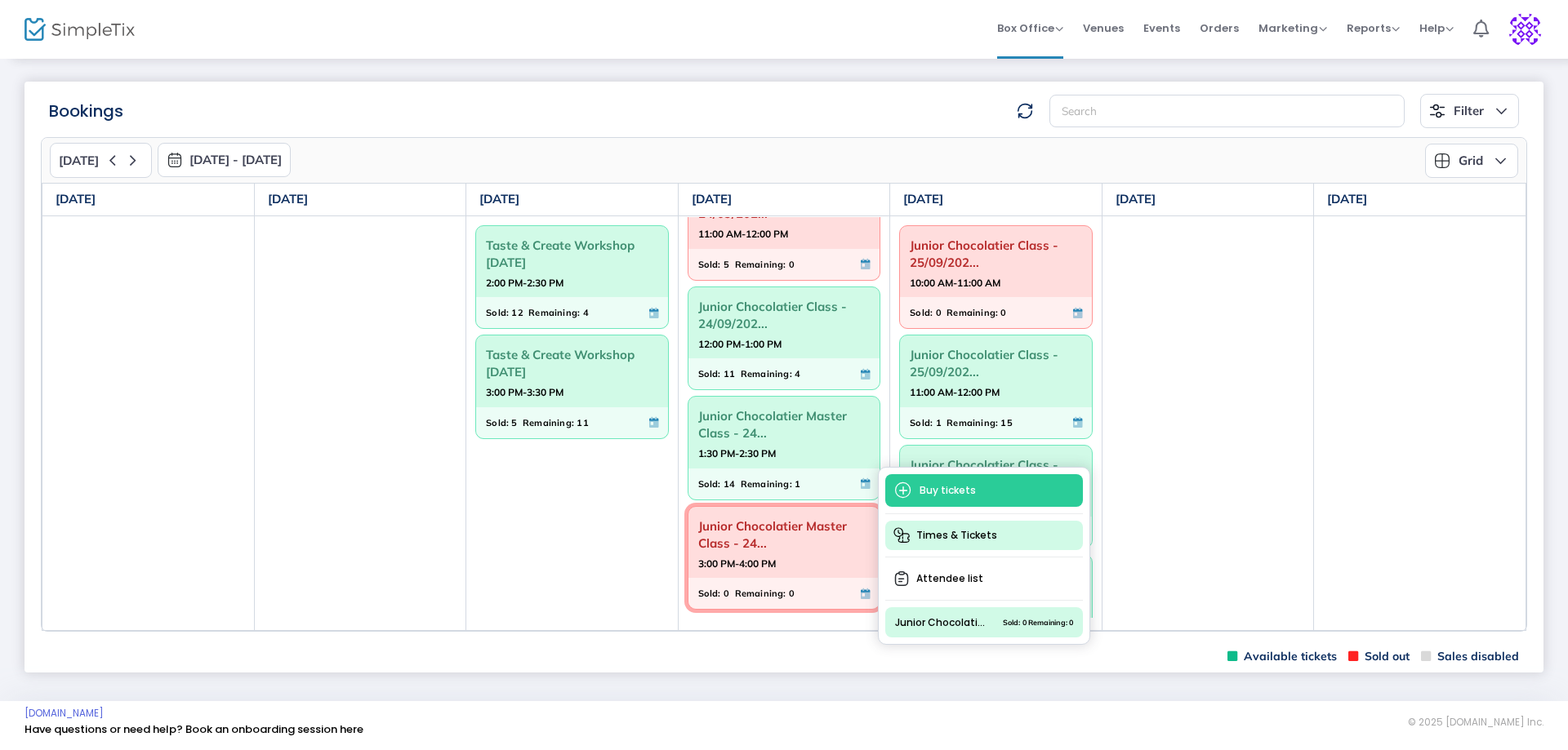
click at [946, 529] on span "Times & Tickets" at bounding box center [984, 536] width 198 height 30
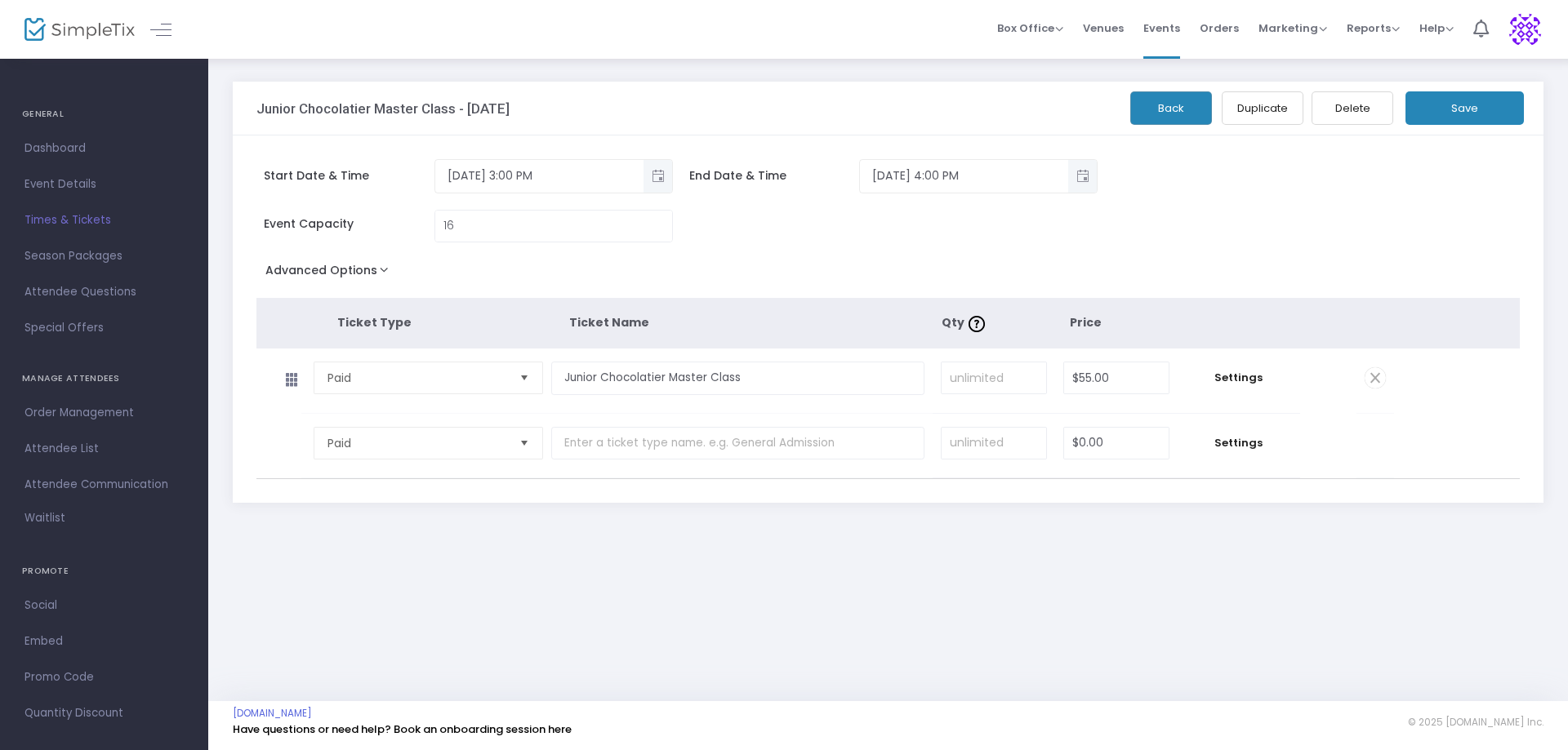
click at [1459, 104] on button "Save" at bounding box center [1464, 108] width 118 height 34
click at [848, 712] on button "button" at bounding box center [855, 716] width 43 height 26
click at [45, 143] on span "Dashboard" at bounding box center [104, 148] width 159 height 21
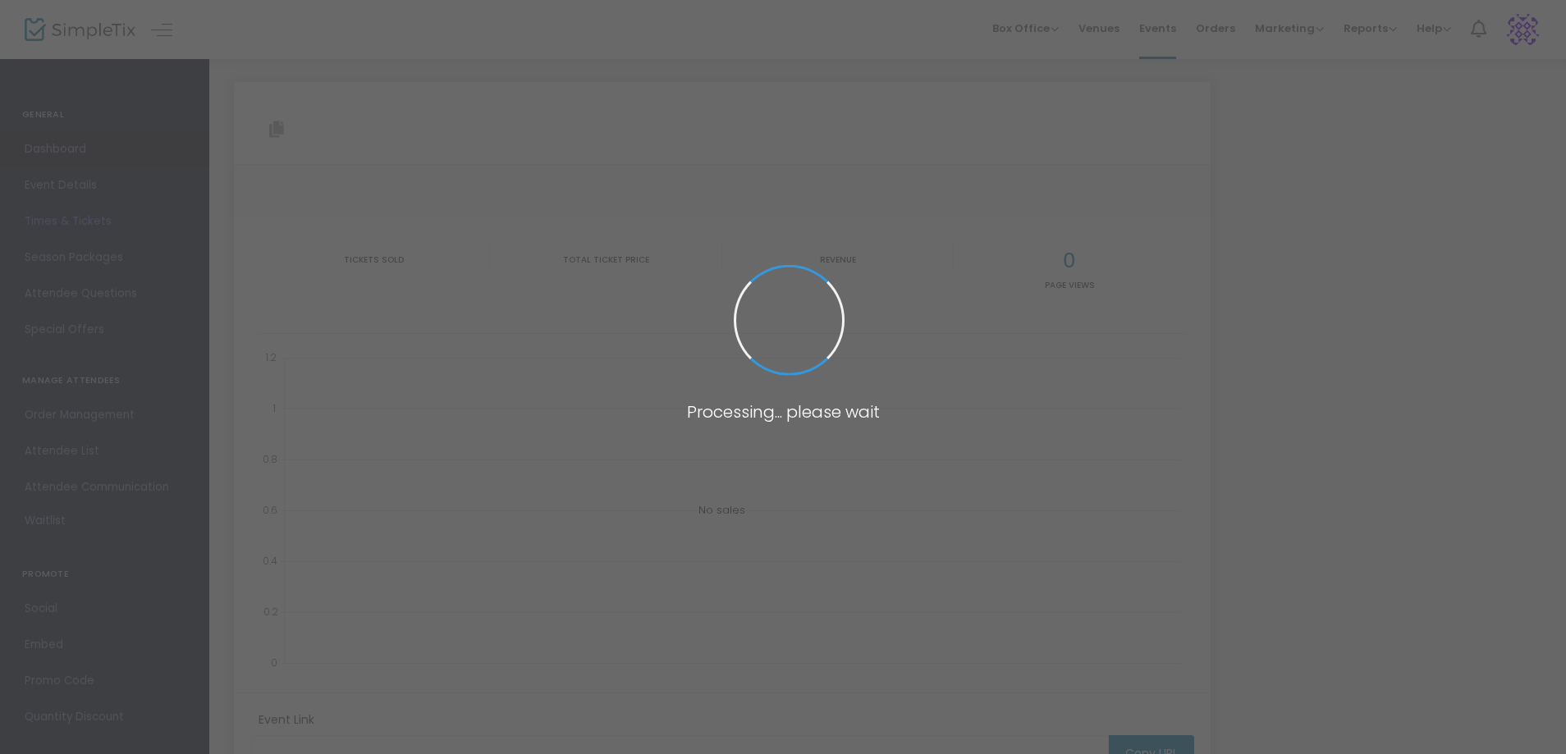
type input "[URL][DOMAIN_NAME]"
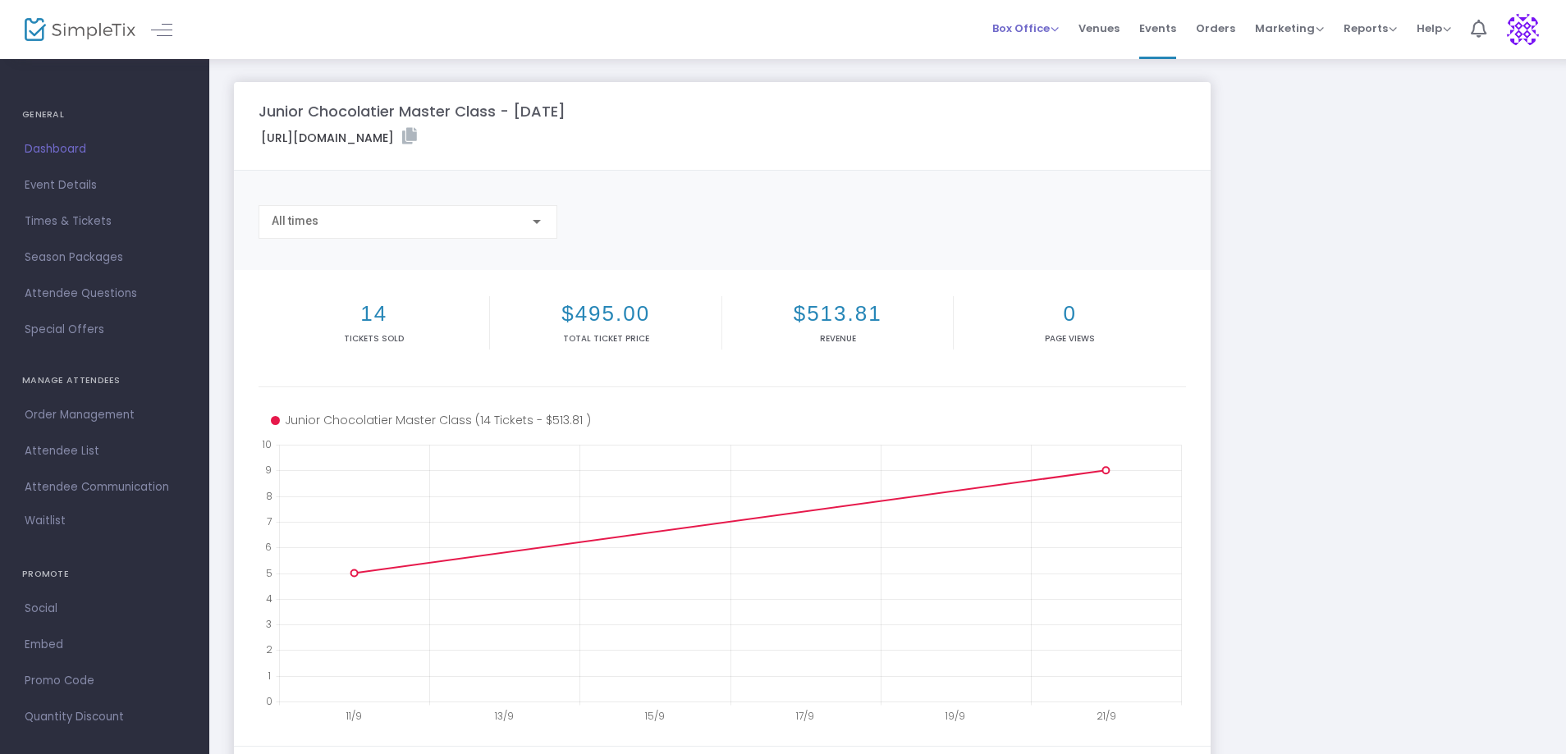
click at [1057, 29] on span "Box Office" at bounding box center [1025, 29] width 66 height 16
click at [1037, 81] on li "Bookings" at bounding box center [1050, 87] width 117 height 32
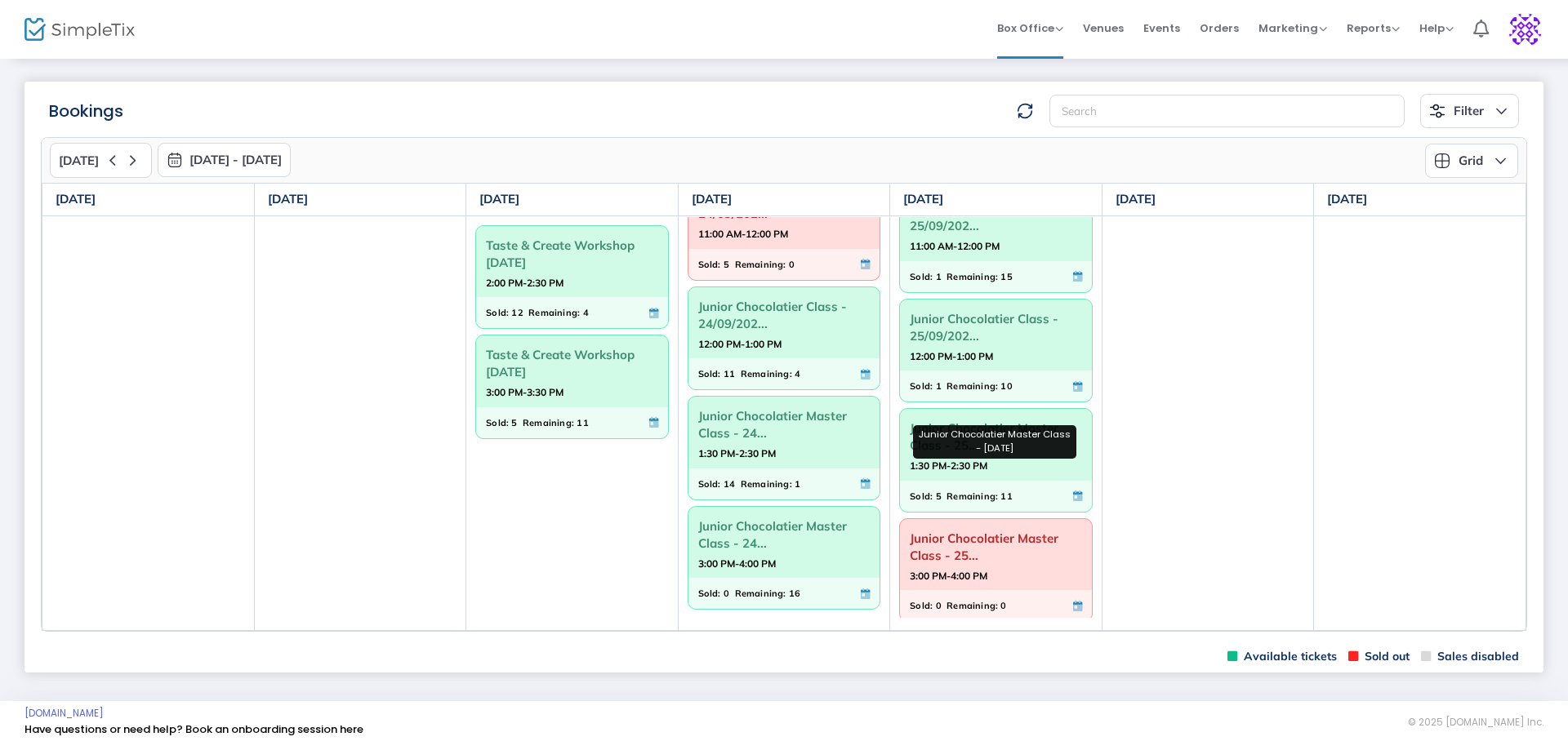
scroll to position [158, 0]
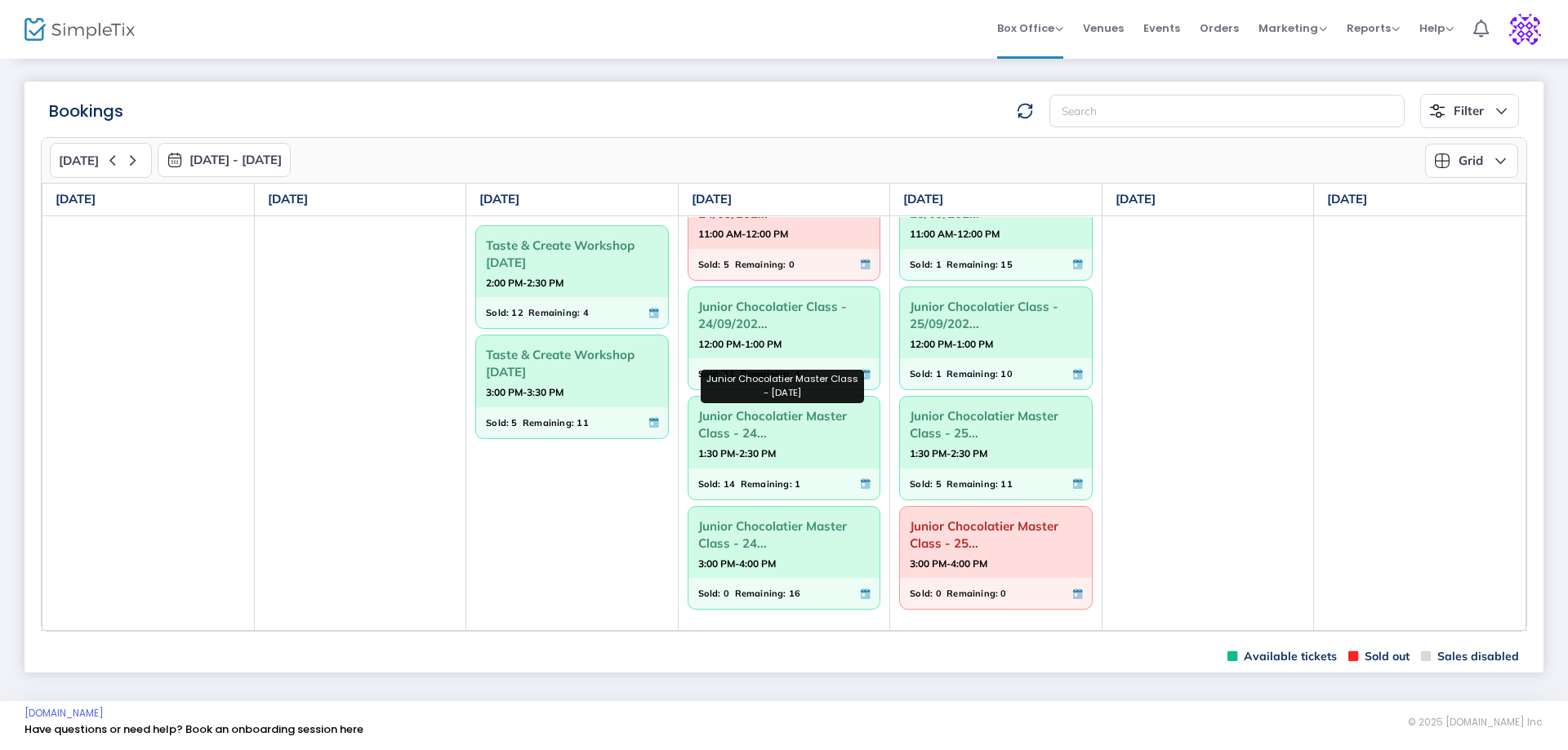
click at [776, 444] on span "Junior Chocolatier Master Class - 24..." at bounding box center [784, 424] width 172 height 43
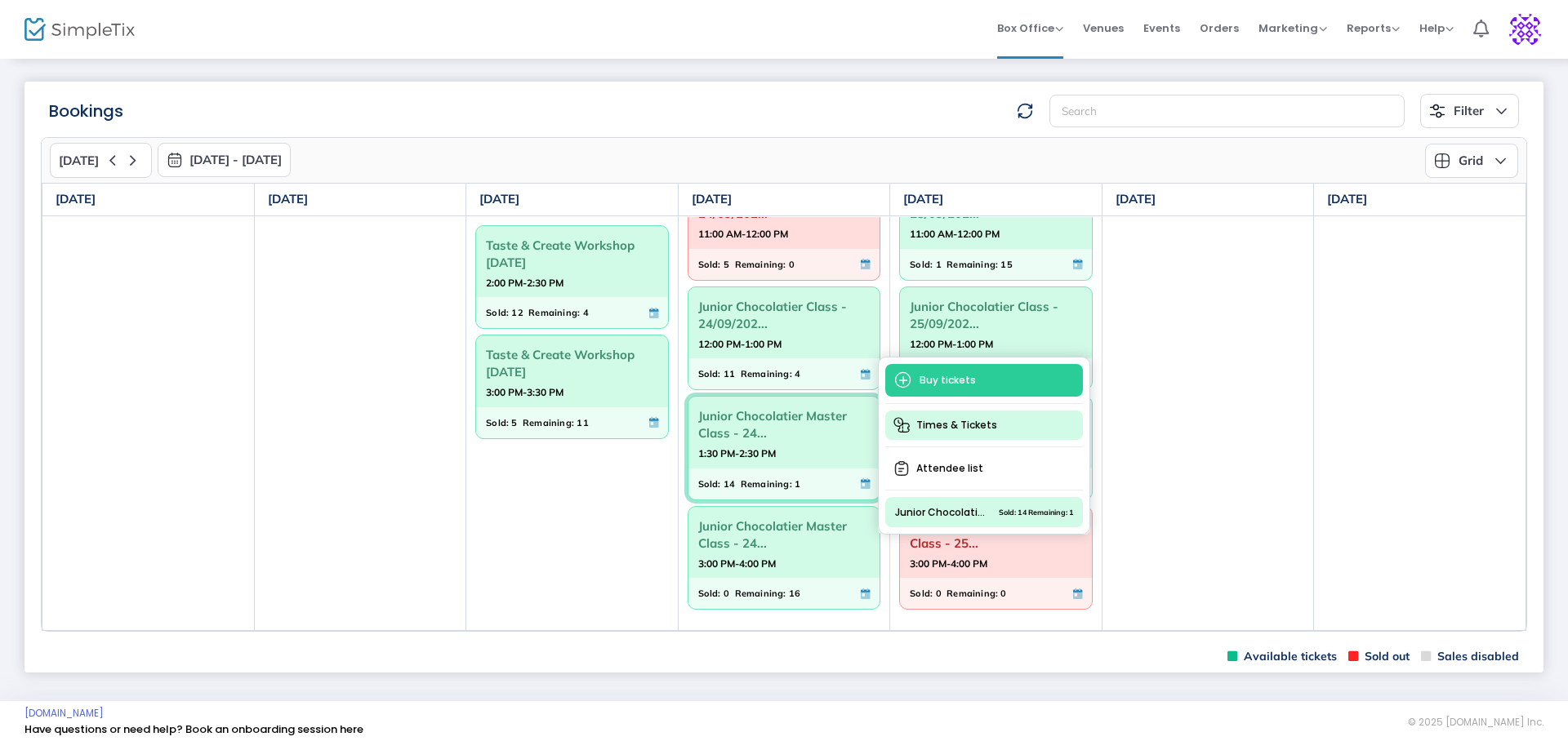
click at [950, 419] on span "Times & Tickets" at bounding box center [984, 426] width 198 height 30
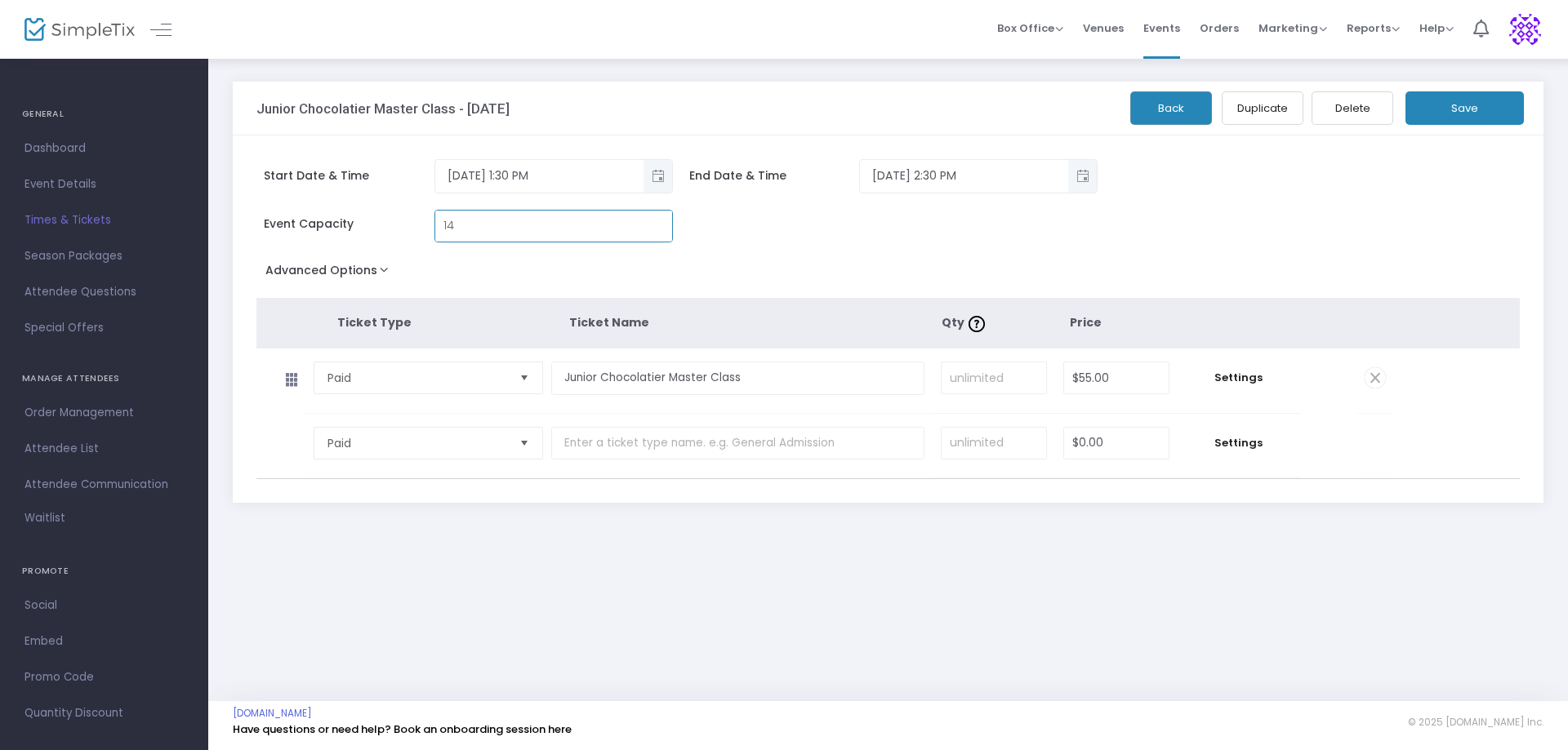
type input "14"
click at [1470, 115] on button "Save" at bounding box center [1464, 108] width 118 height 34
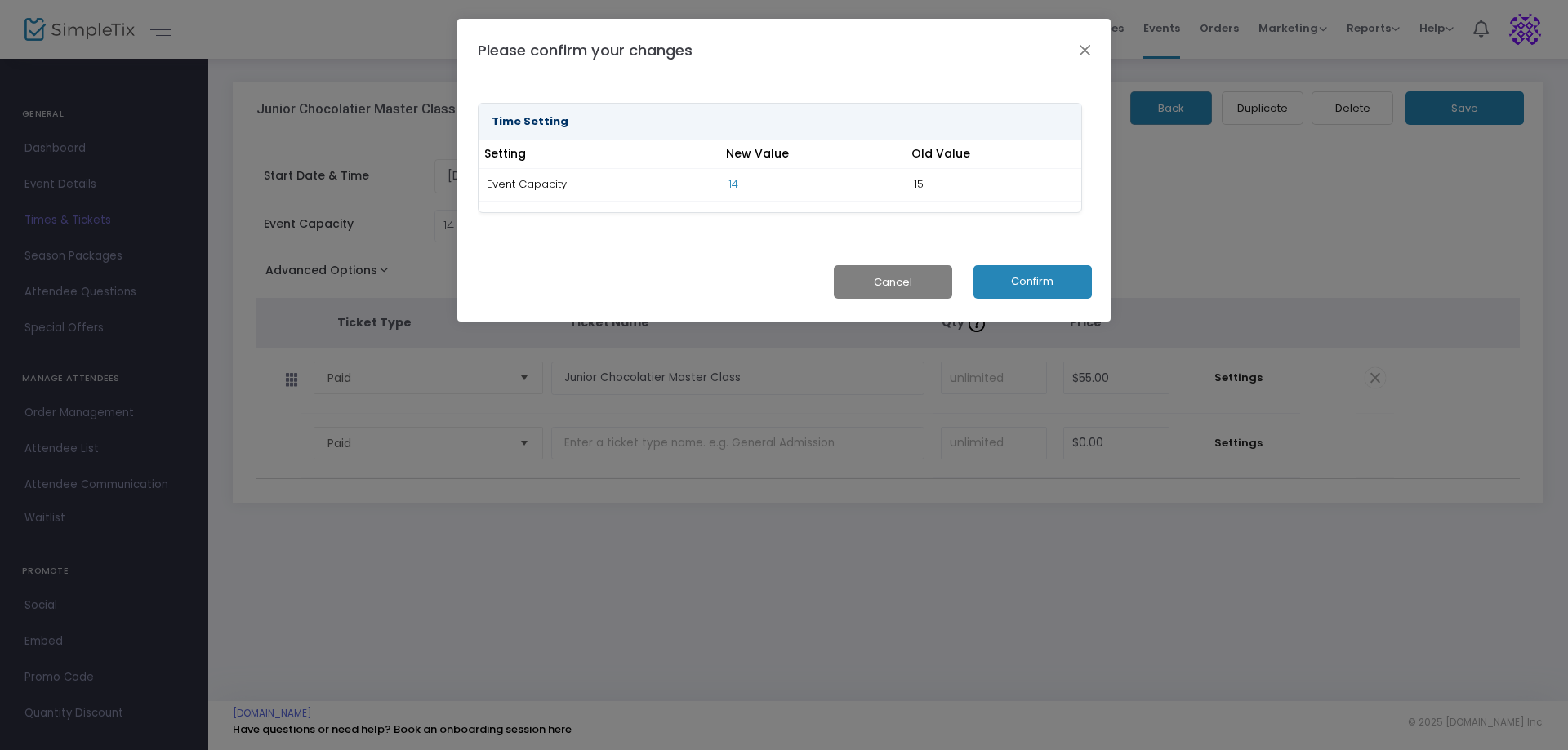
click at [1045, 285] on button "Confirm" at bounding box center [1032, 282] width 118 height 34
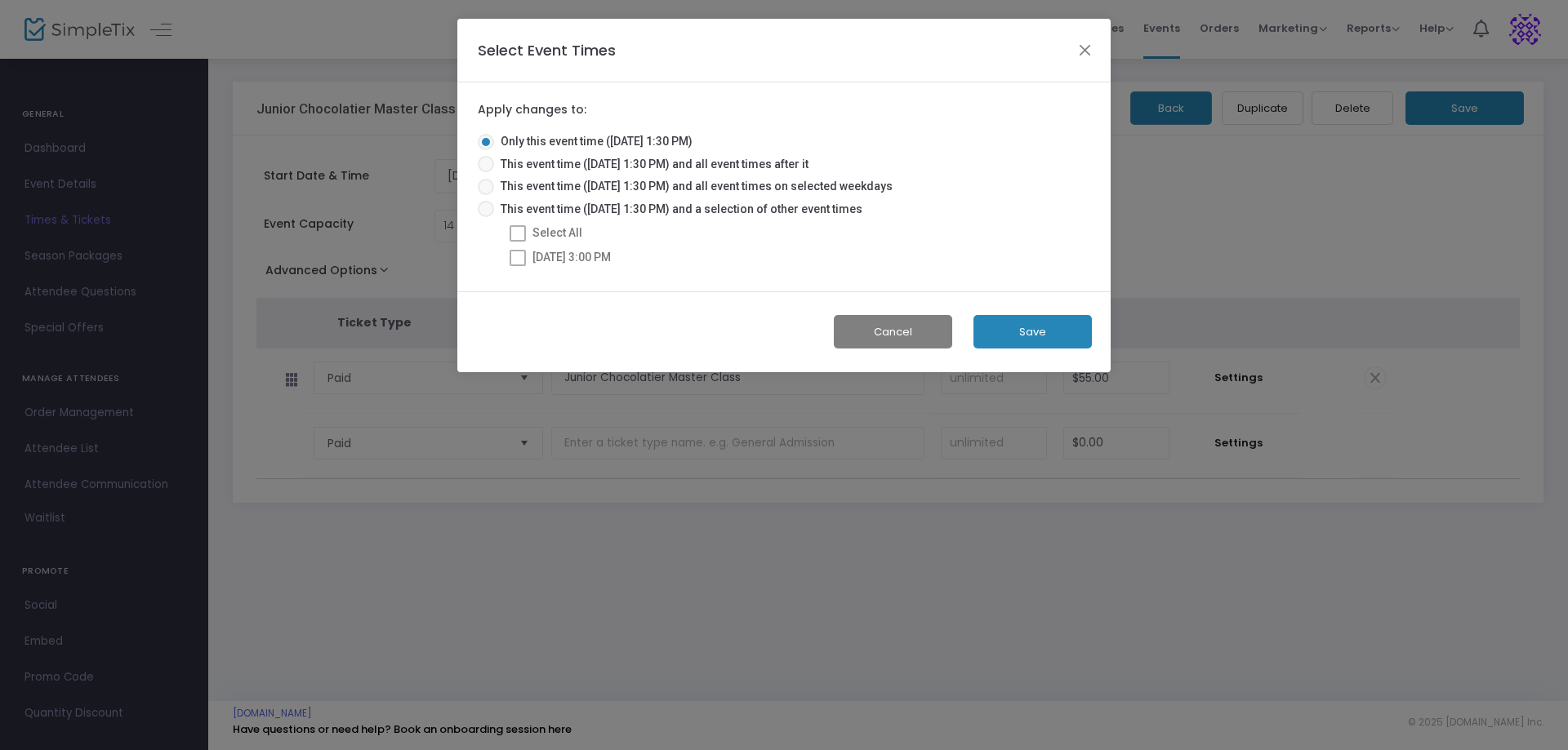
click at [1040, 327] on button "Save" at bounding box center [1032, 332] width 118 height 34
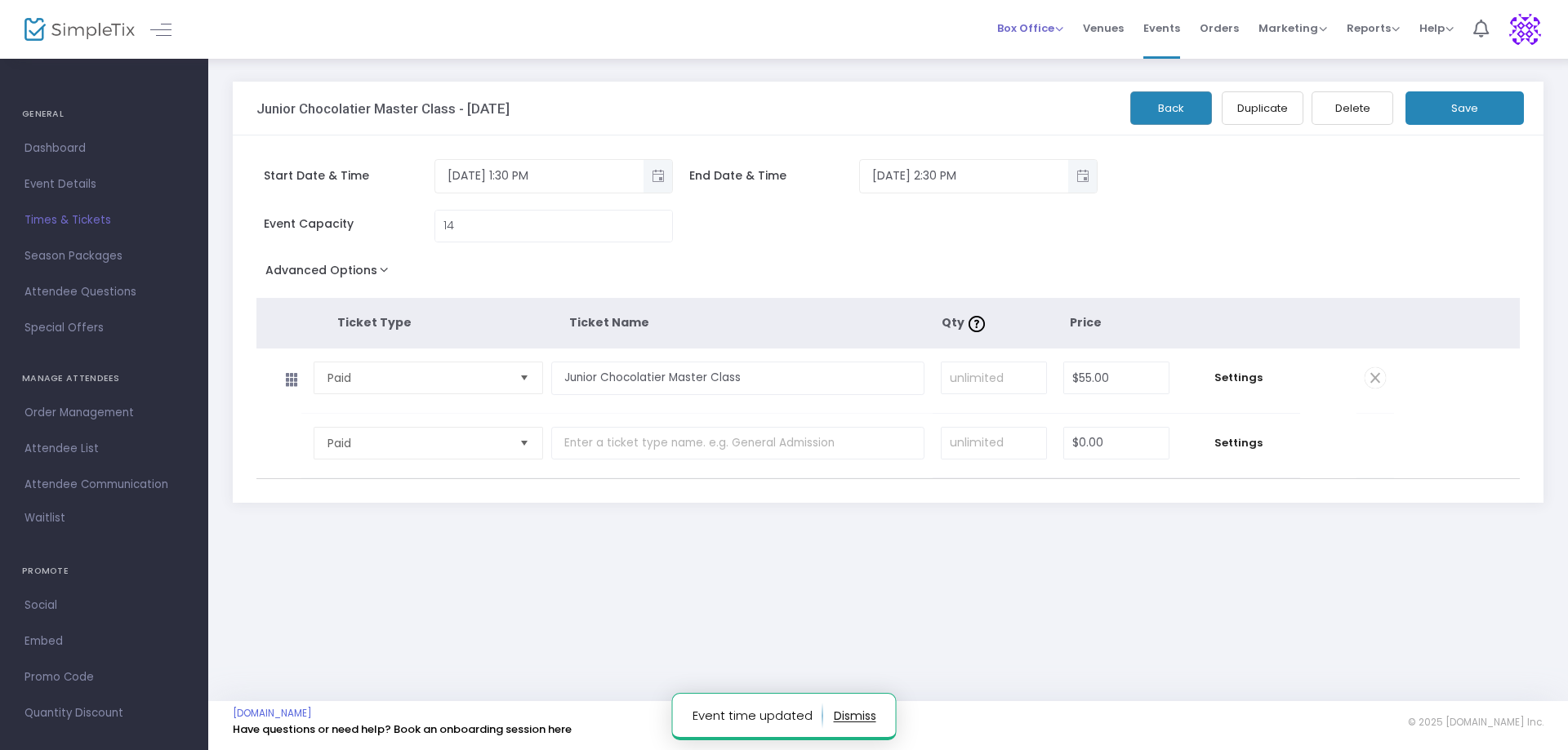
click at [1051, 19] on span "Box Office Sell Tickets Bookings Sell Season Pass" at bounding box center [1030, 28] width 66 height 42
click at [1063, 25] on span "Box Office" at bounding box center [1030, 29] width 66 height 16
click at [1046, 92] on li "Bookings" at bounding box center [1055, 87] width 116 height 32
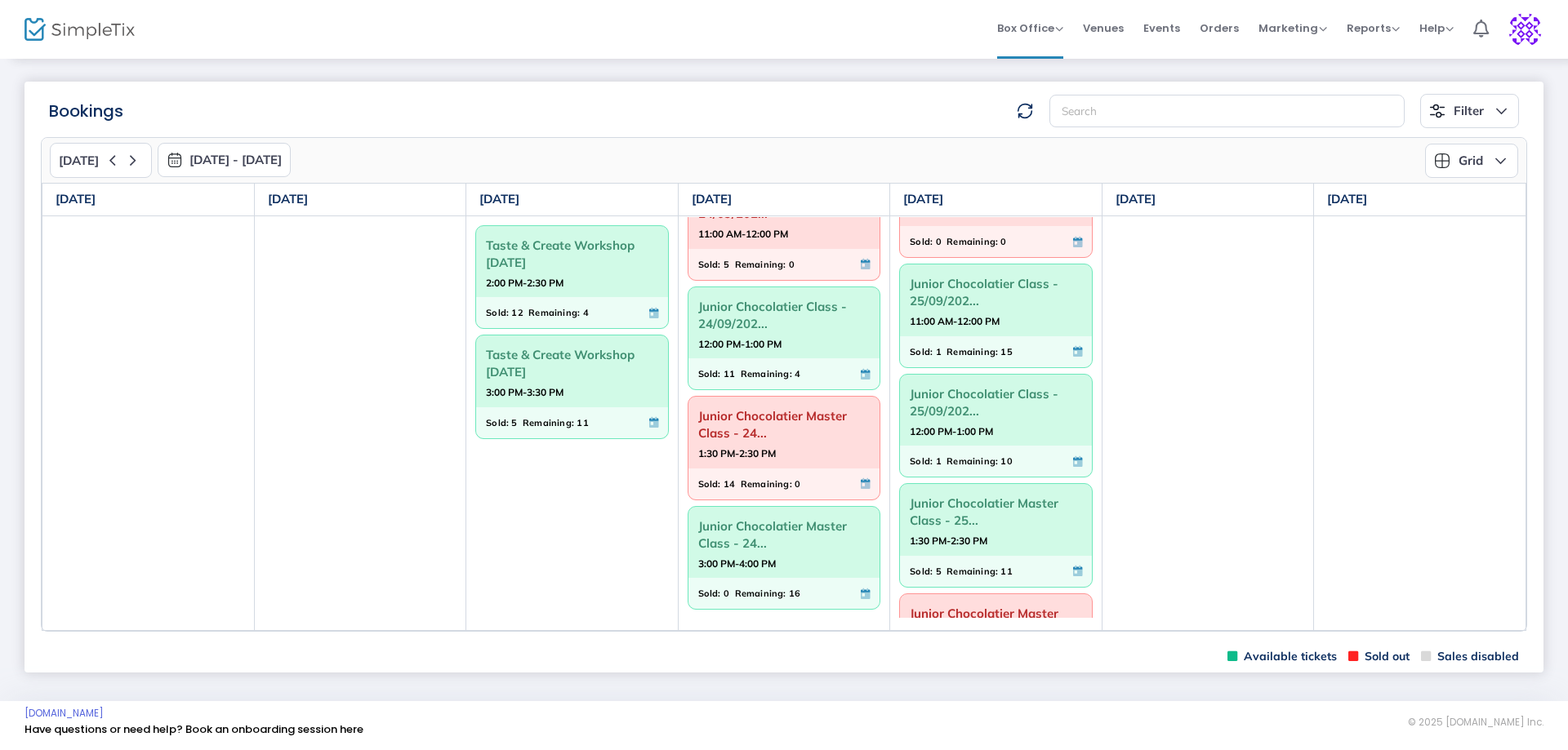
scroll to position [158, 0]
